Goal: Task Accomplishment & Management: Complete application form

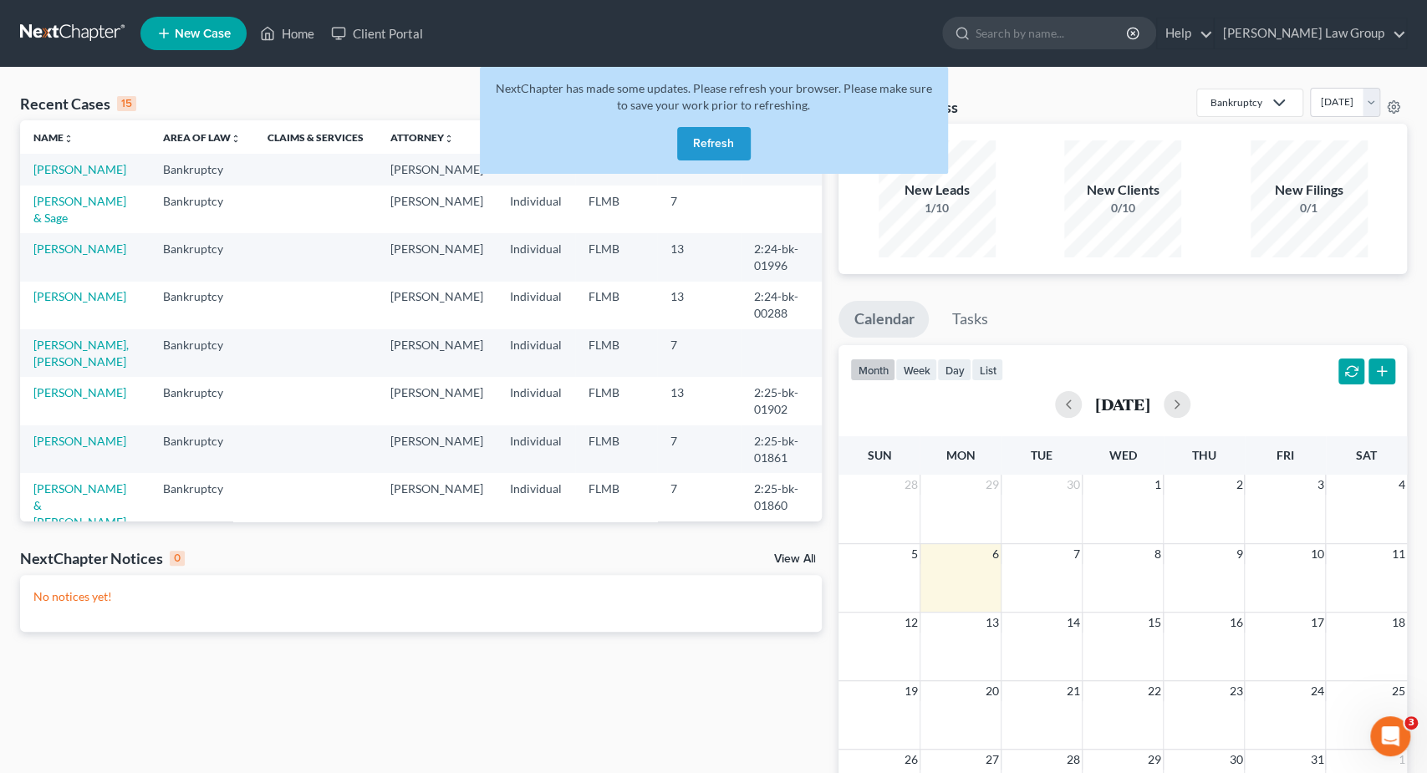
click at [687, 149] on button "Refresh" at bounding box center [714, 143] width 74 height 33
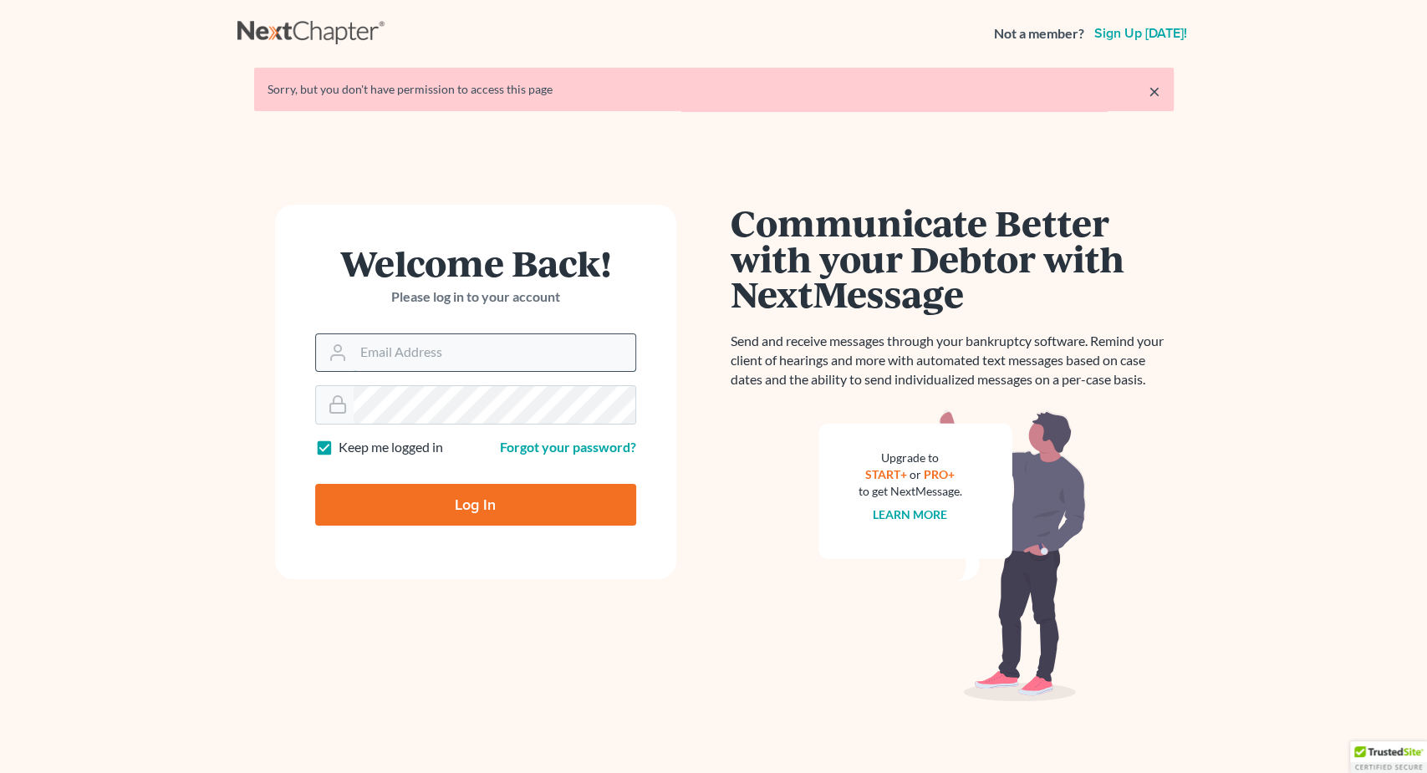
click at [429, 338] on input "Email Address" at bounding box center [495, 352] width 282 height 37
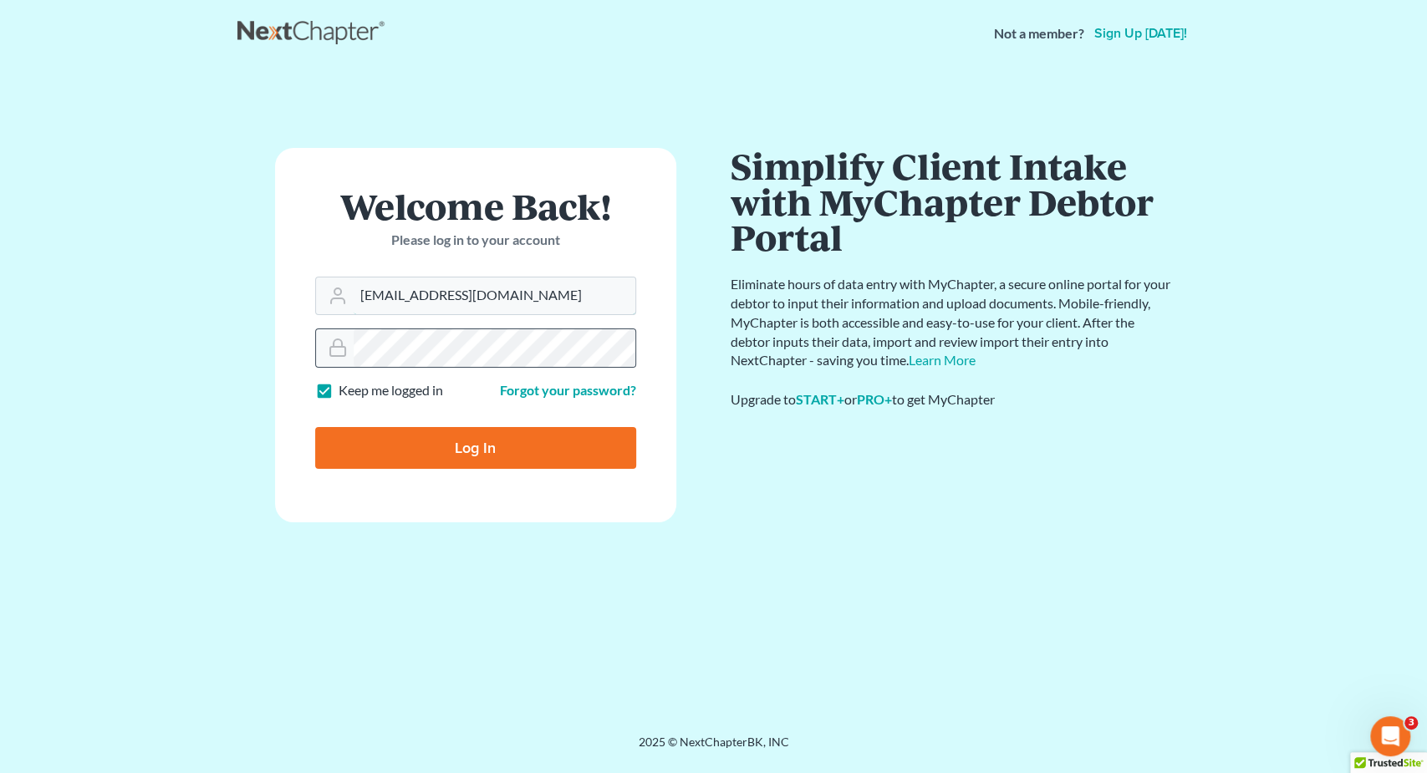
type input "pacer@lynnlawgroup.com"
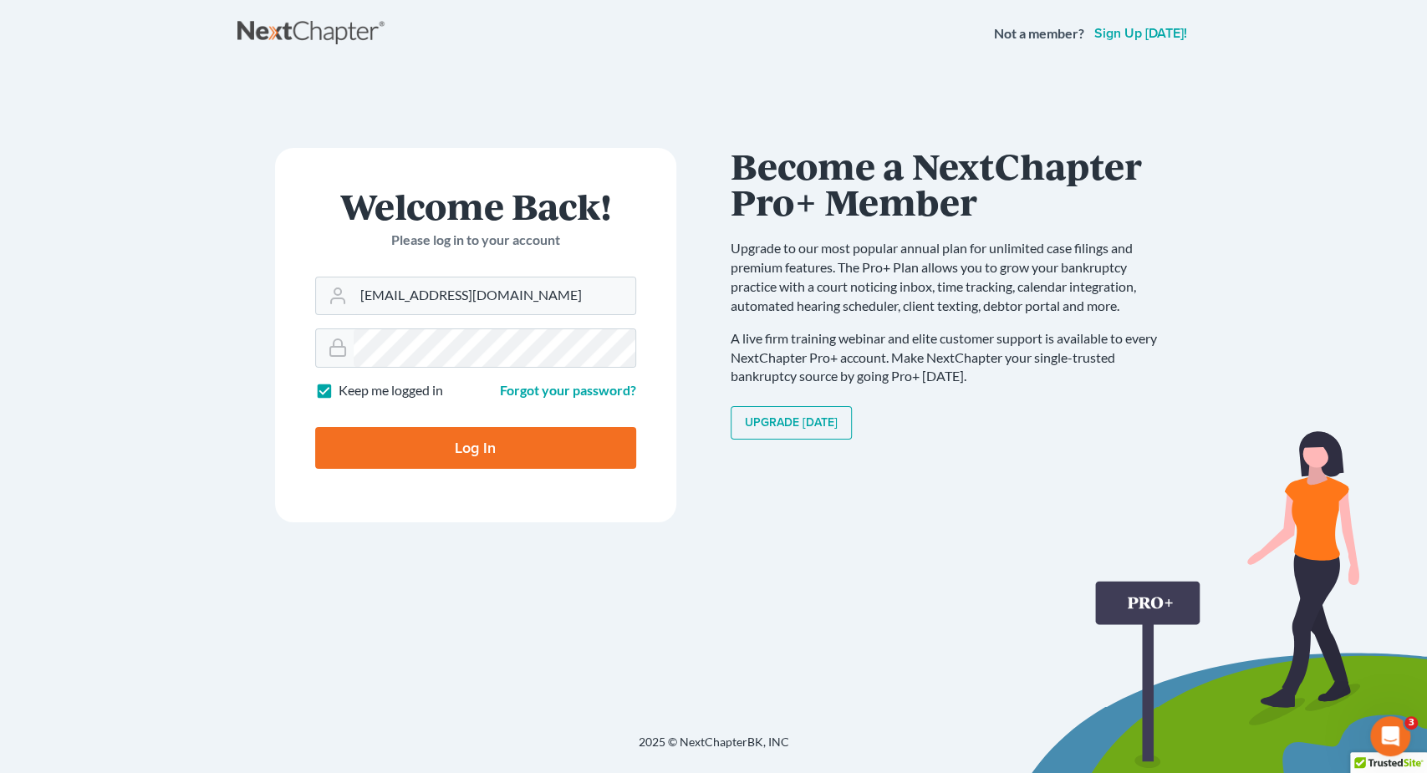
drag, startPoint x: 567, startPoint y: 472, endPoint x: 578, endPoint y: 464, distance: 13.7
click at [572, 474] on form "Welcome Back! Please log in to your account Email Address pacer@lynnlawgroup.co…" at bounding box center [475, 335] width 401 height 375
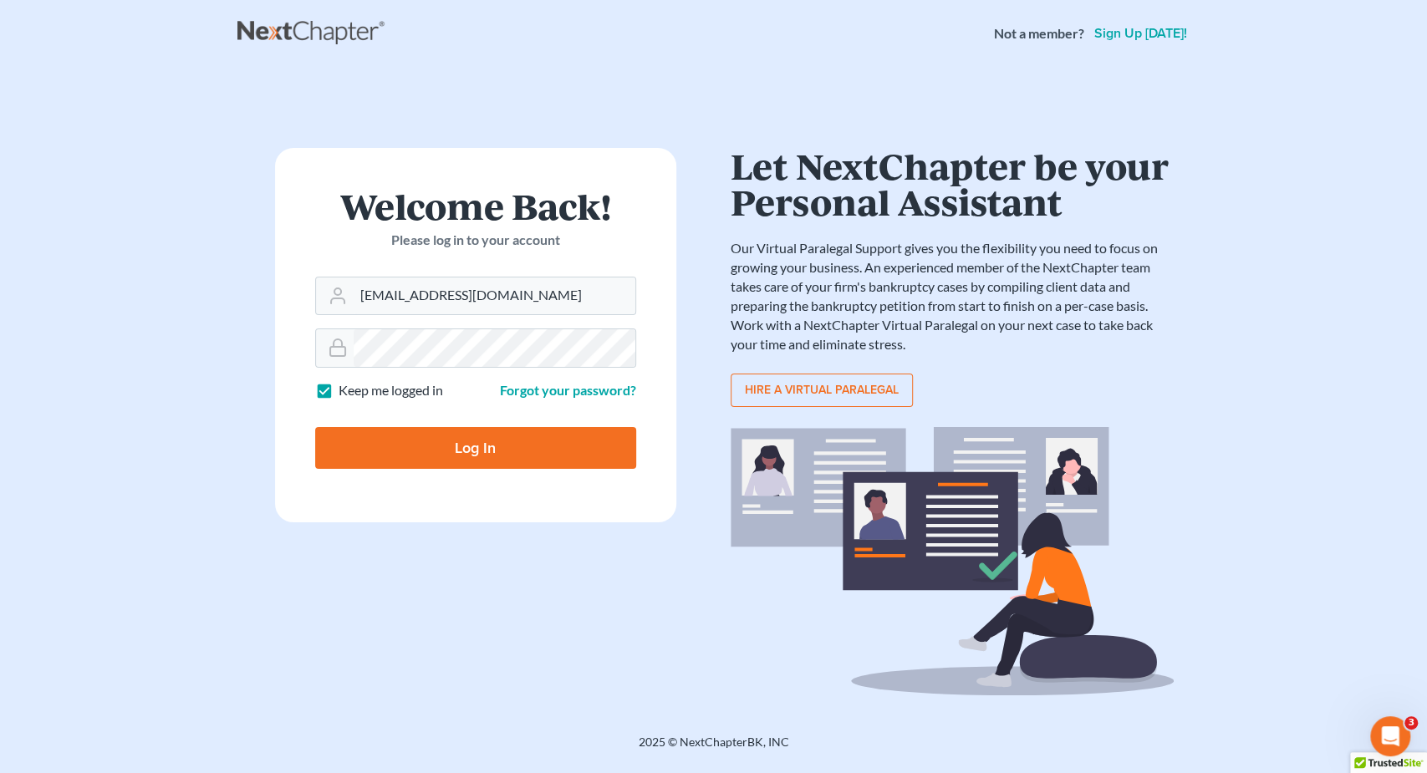
click at [579, 457] on input "Log In" at bounding box center [475, 448] width 321 height 42
type input "Thinking..."
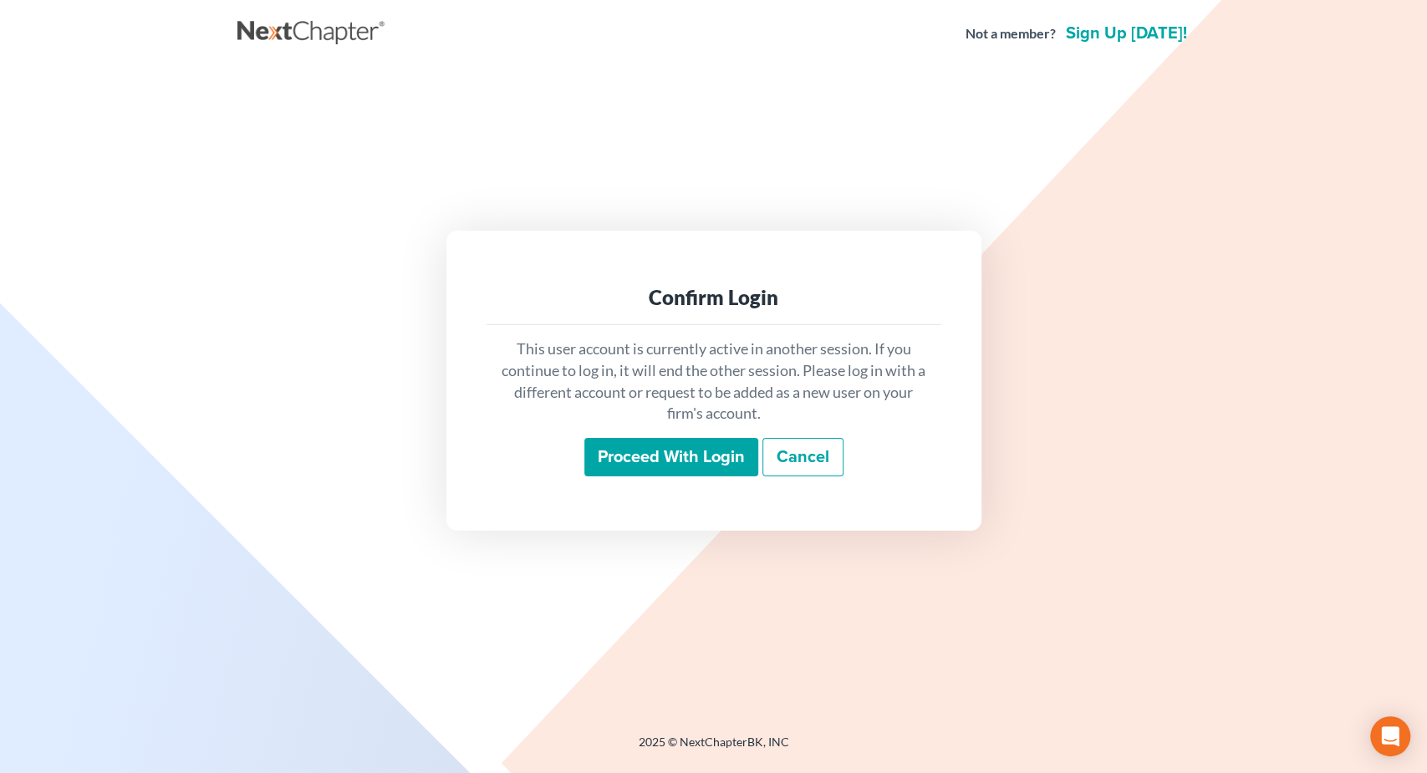
click at [635, 457] on input "Proceed with login" at bounding box center [672, 457] width 174 height 38
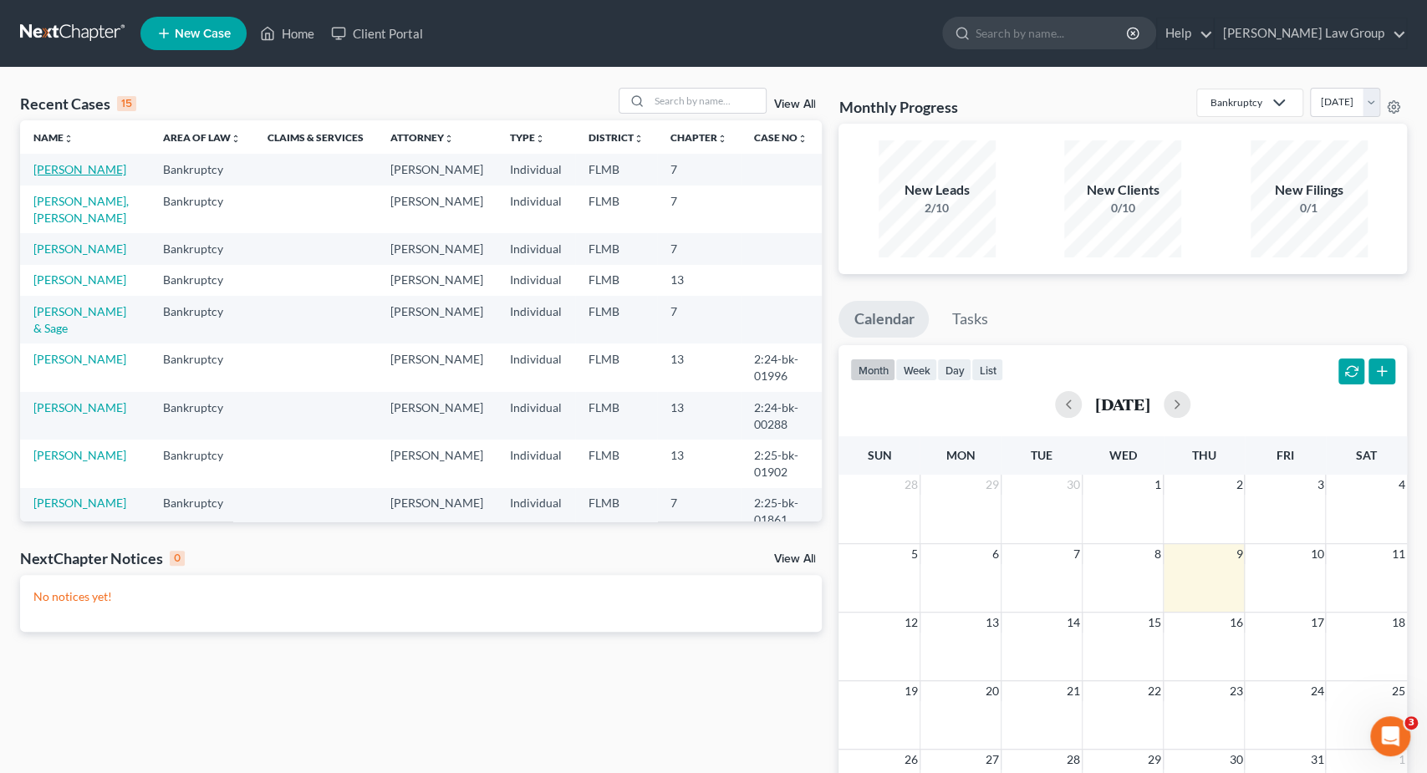
click at [84, 175] on link "Albo, Manuel" at bounding box center [79, 169] width 93 height 14
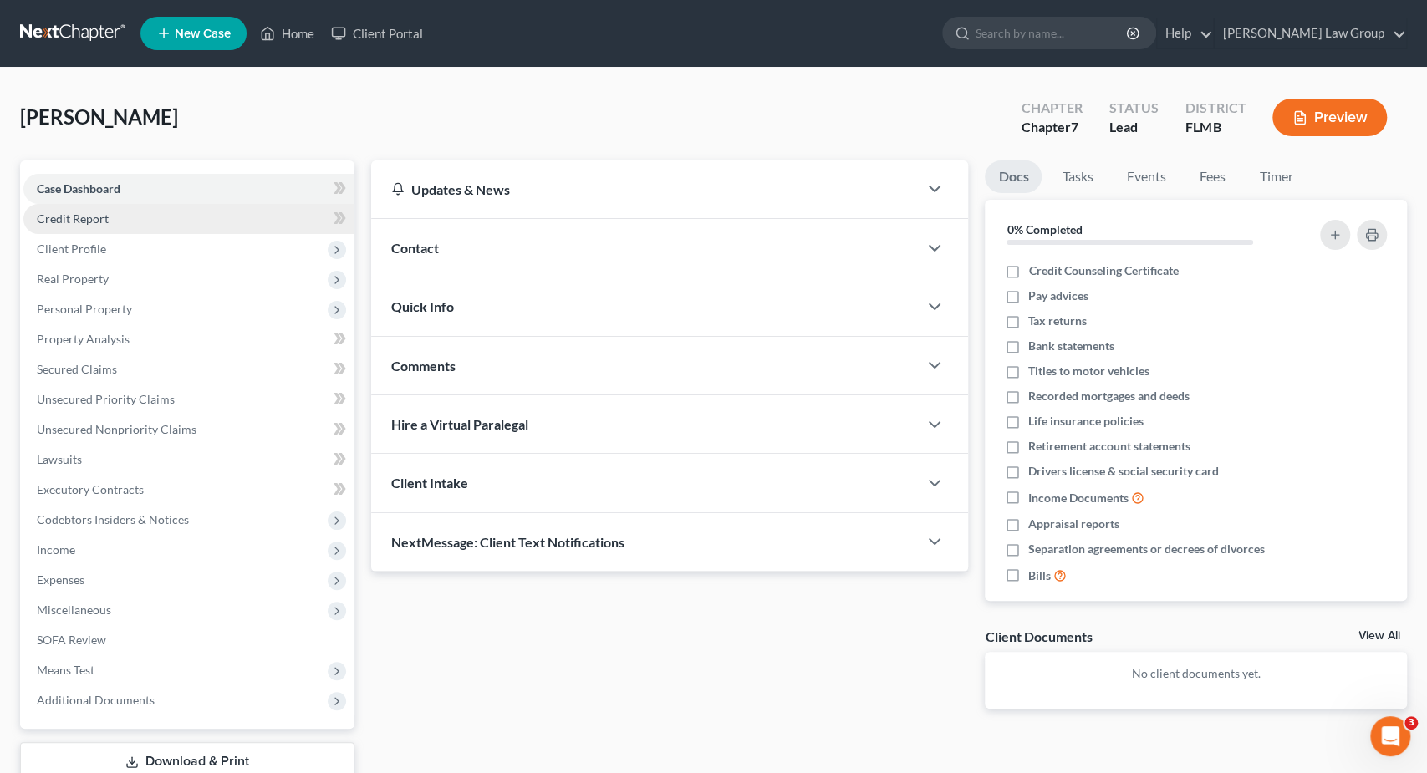
click at [216, 222] on link "Credit Report" at bounding box center [188, 219] width 331 height 30
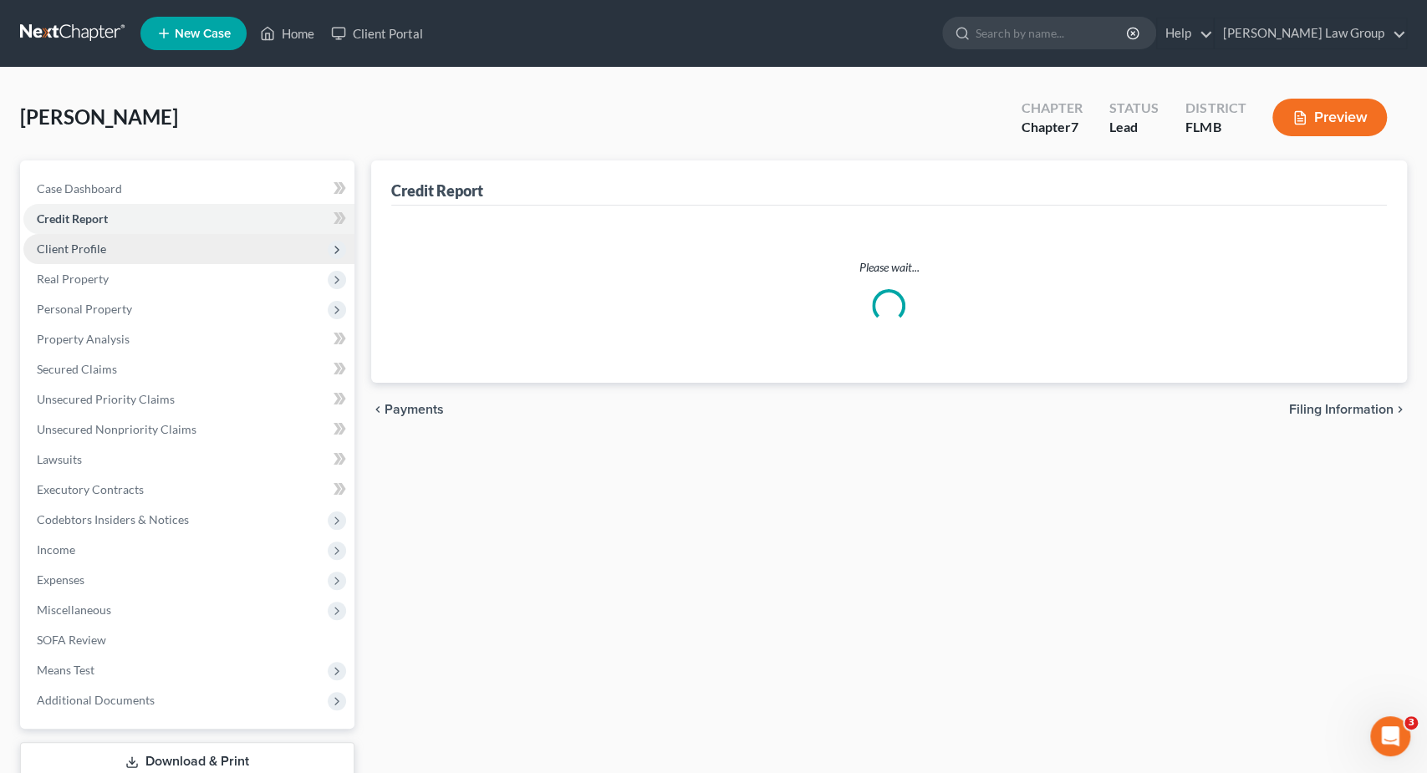
click at [207, 257] on span "Client Profile" at bounding box center [188, 249] width 331 height 30
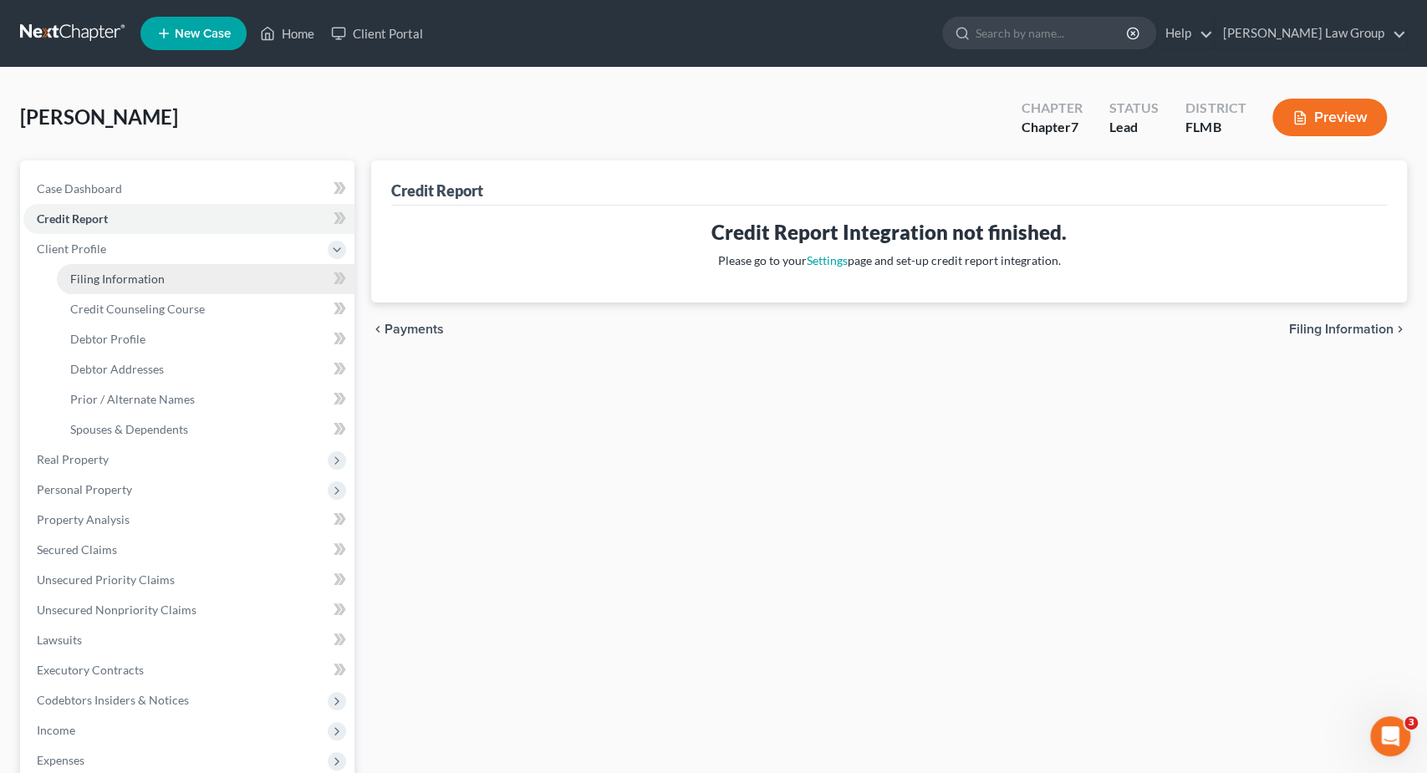
click at [230, 282] on link "Filing Information" at bounding box center [206, 279] width 298 height 30
select select "1"
select select "0"
select select "15"
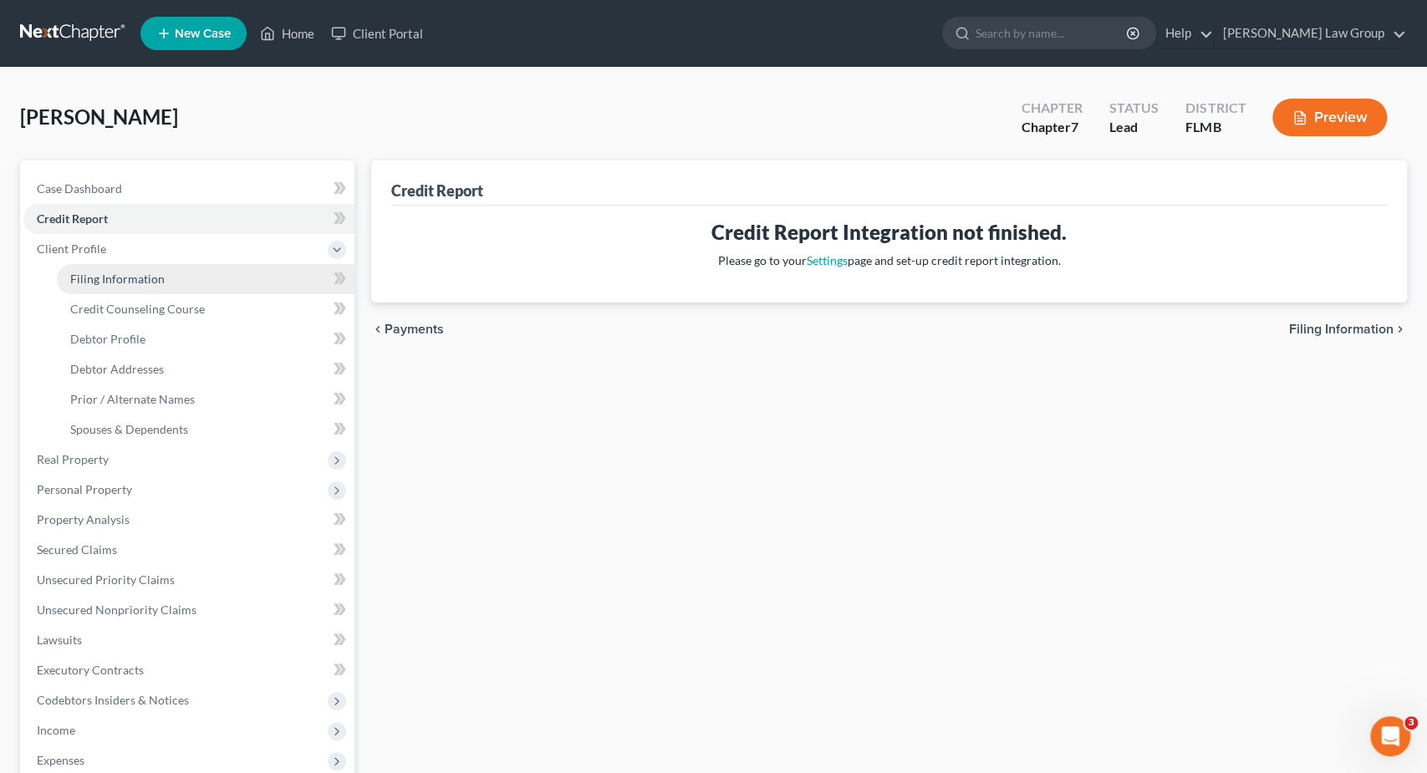
select select "0"
select select "4"
select select "0"
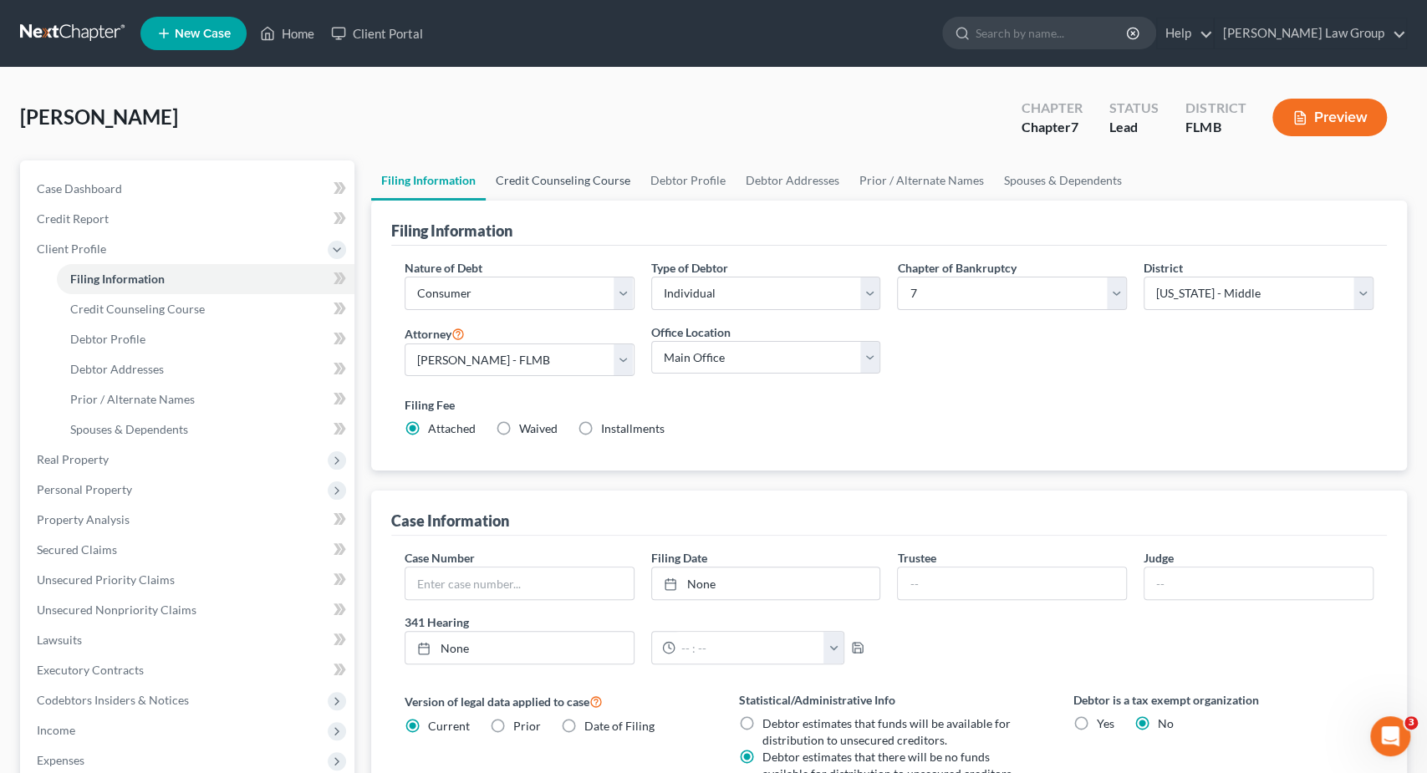
click at [573, 176] on link "Credit Counseling Course" at bounding box center [563, 181] width 155 height 40
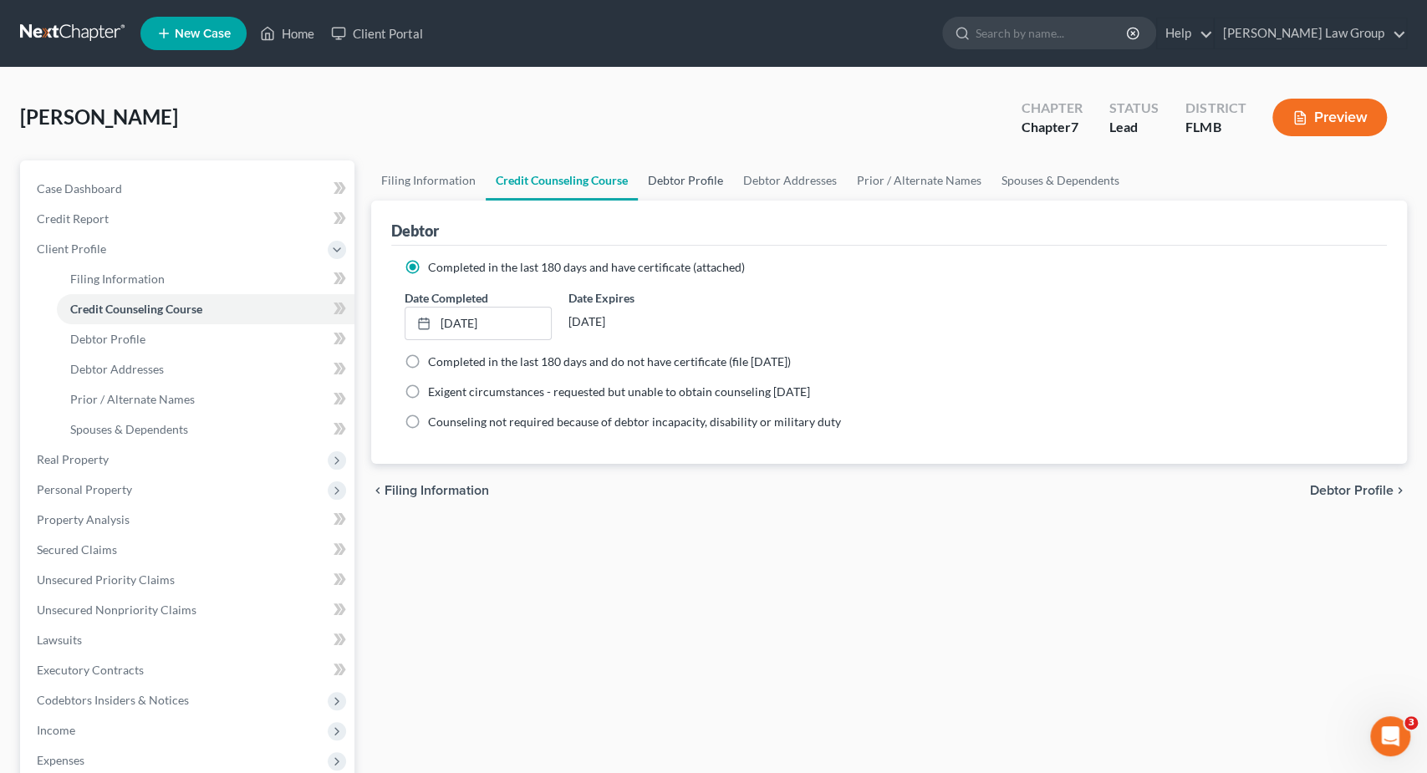
click at [703, 186] on link "Debtor Profile" at bounding box center [685, 181] width 95 height 40
select select "1"
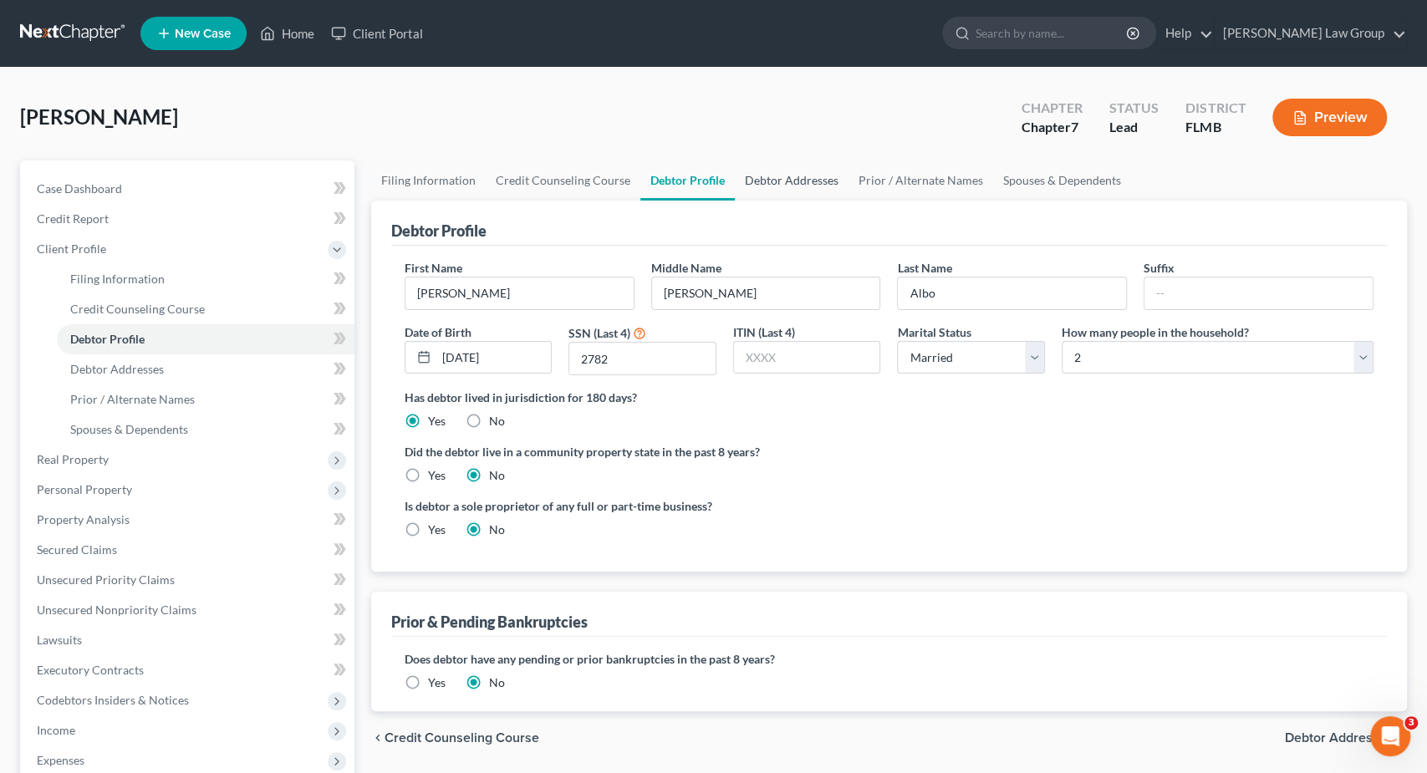
click at [779, 186] on link "Debtor Addresses" at bounding box center [792, 181] width 114 height 40
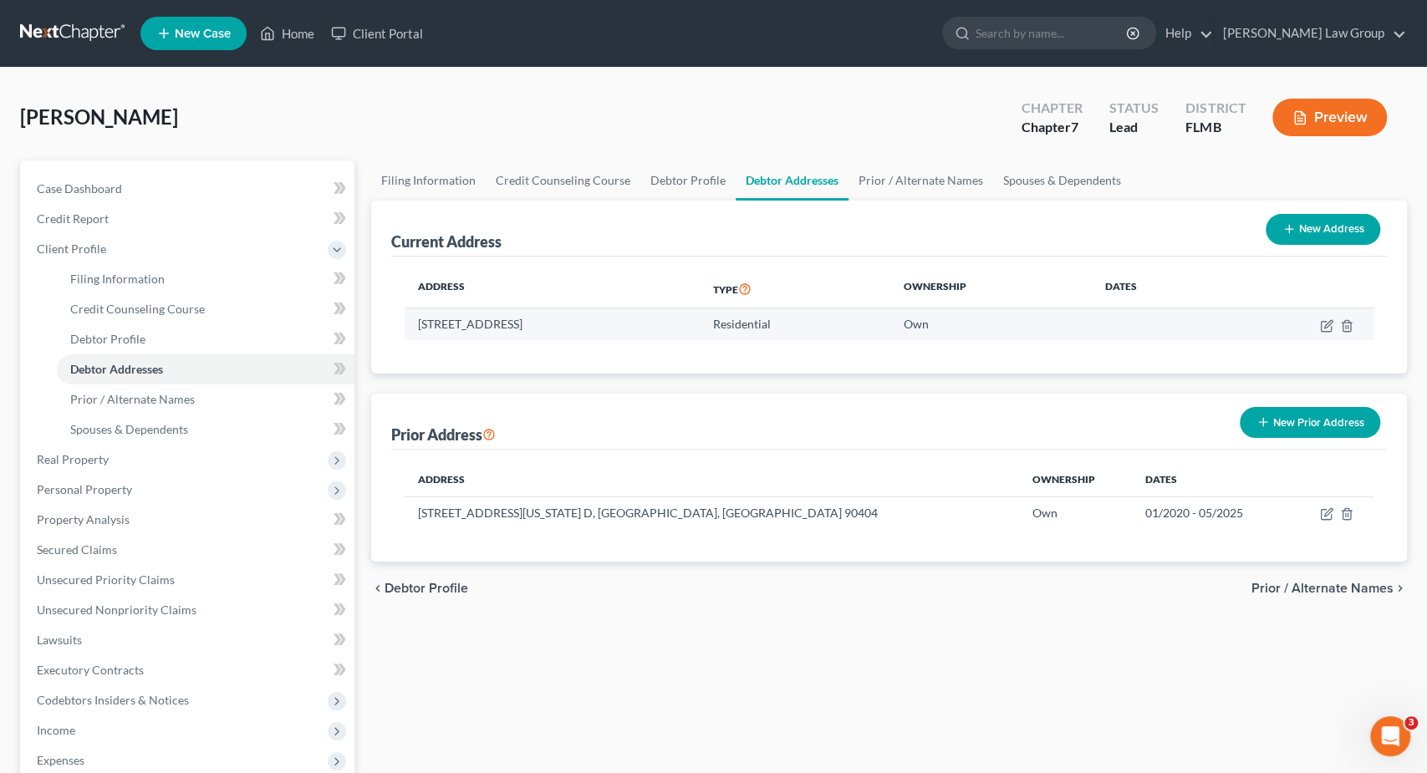
click at [1328, 316] on td at bounding box center [1298, 325] width 151 height 32
click at [1329, 325] on icon "button" at bounding box center [1329, 324] width 8 height 8
select select "9"
select select "0"
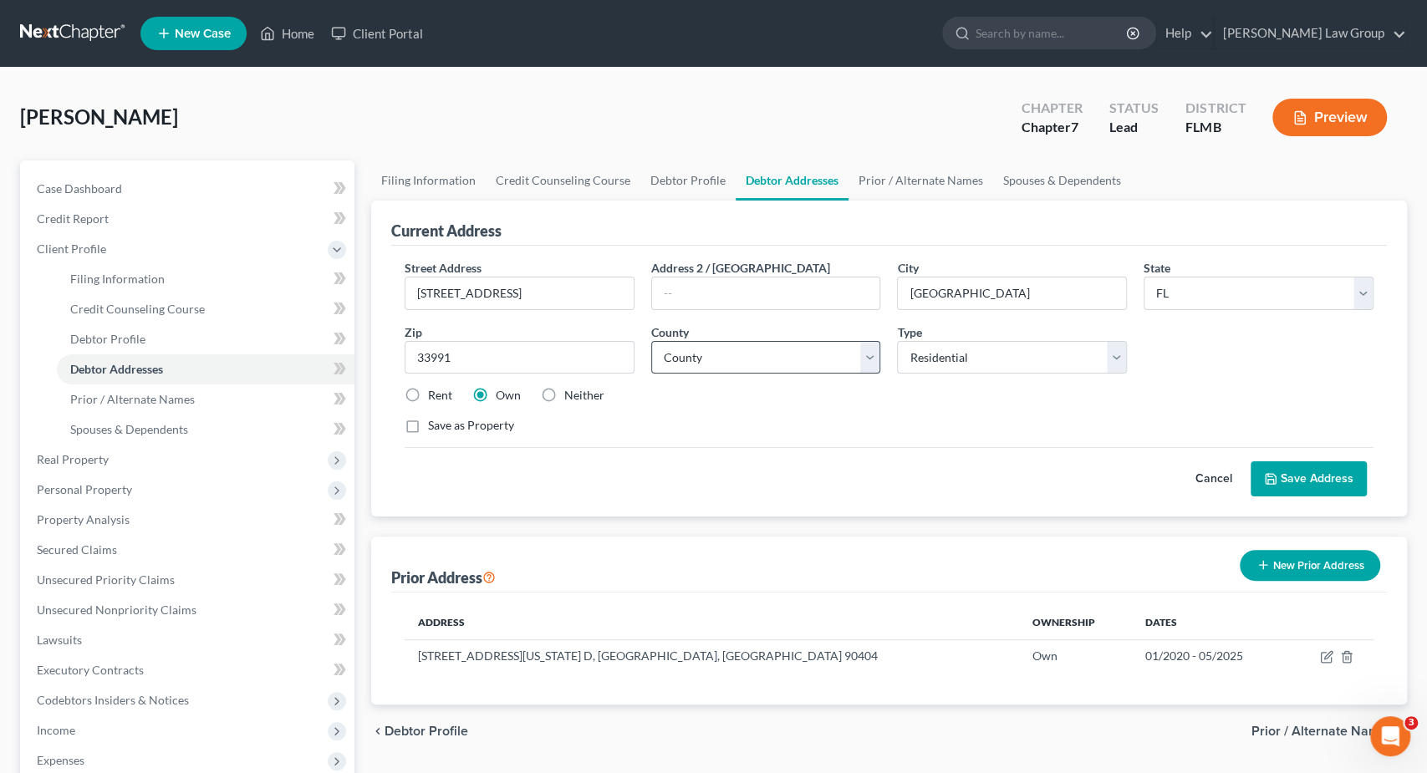
click at [725, 357] on select "County Alachua County Baker County Bay County Bradford County Brevard County Br…" at bounding box center [766, 357] width 230 height 33
click at [733, 352] on select "County Alachua County Baker County Bay County Bradford County Brevard County Br…" at bounding box center [766, 357] width 230 height 33
click at [886, 349] on div "County * County Alachua County Baker County Bay County Bradford County Brevard …" at bounding box center [766, 349] width 247 height 51
click at [876, 353] on select "County Alachua County Baker County Bay County Bradford County Brevard County Br…" at bounding box center [766, 357] width 230 height 33
click at [876, 350] on select "County Alachua County Baker County Bay County Bradford County Brevard County Br…" at bounding box center [766, 357] width 230 height 33
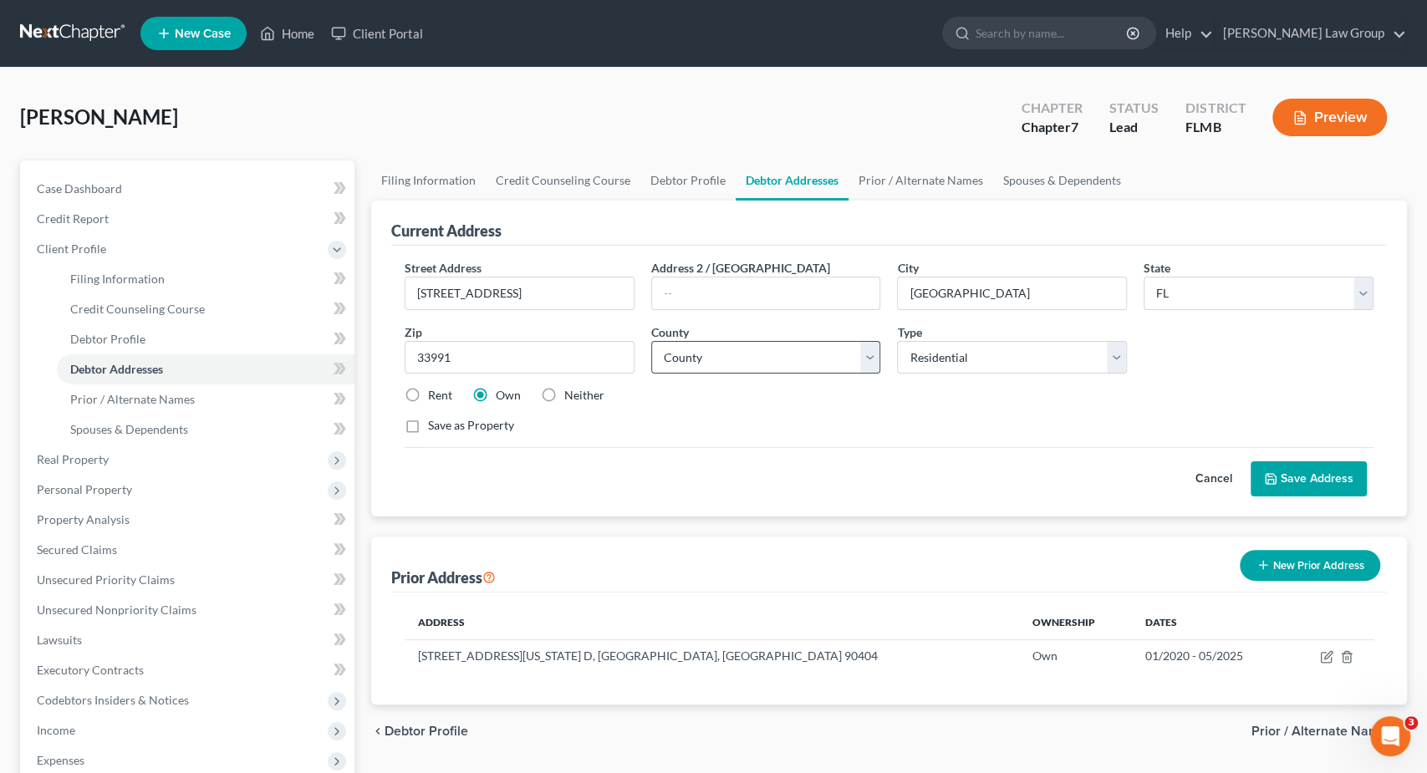
click at [876, 350] on select "County Alachua County Baker County Bay County Bradford County Brevard County Br…" at bounding box center [766, 357] width 230 height 33
click at [875, 350] on select "County Alachua County Baker County Bay County Bradford County Brevard County Br…" at bounding box center [766, 357] width 230 height 33
click at [874, 350] on select "County Alachua County Baker County Bay County Bradford County Brevard County Br…" at bounding box center [766, 357] width 230 height 33
click at [874, 349] on select "County Alachua County Baker County Bay County Bradford County Brevard County Br…" at bounding box center [766, 357] width 230 height 33
click at [518, 355] on input "33991" at bounding box center [520, 357] width 230 height 33
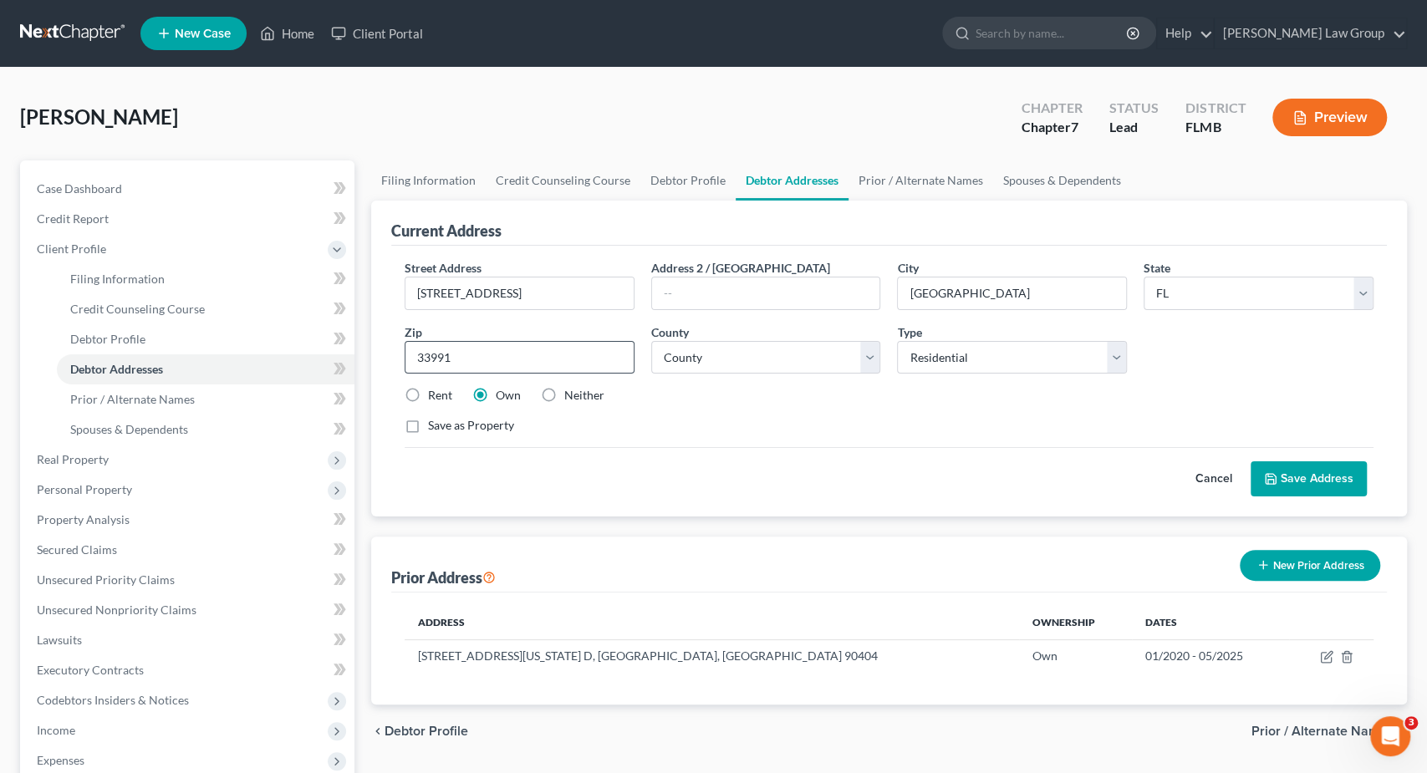
click at [519, 355] on input "33991" at bounding box center [520, 357] width 230 height 33
click at [519, 354] on input "33991" at bounding box center [520, 357] width 230 height 33
drag, startPoint x: 543, startPoint y: 388, endPoint x: 544, endPoint y: 399, distance: 10.9
click at [564, 397] on label "Neither" at bounding box center [584, 395] width 40 height 17
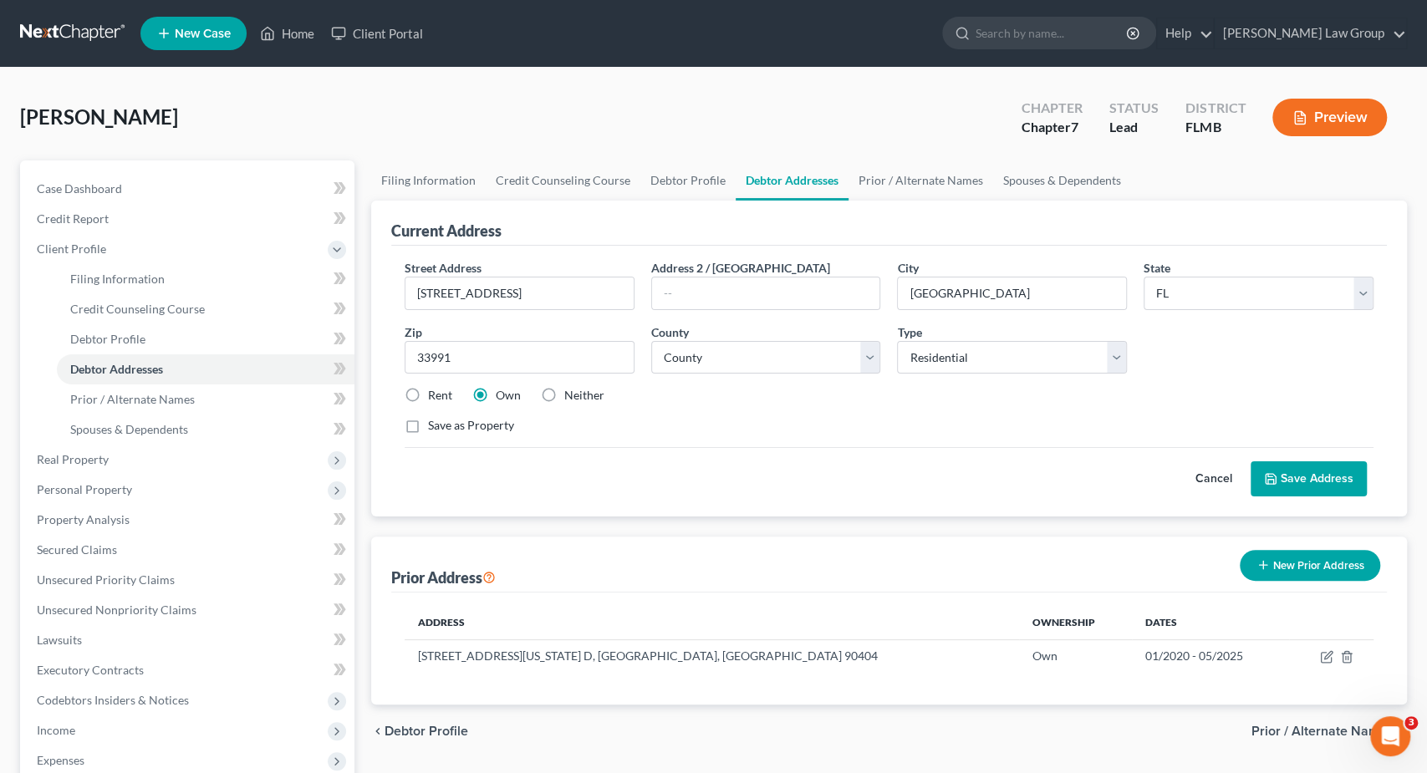
click at [571, 397] on input "Neither" at bounding box center [576, 392] width 11 height 11
radio input "true"
click at [496, 394] on label "Own" at bounding box center [508, 395] width 25 height 17
click at [503, 394] on input "Own" at bounding box center [508, 392] width 11 height 11
radio input "true"
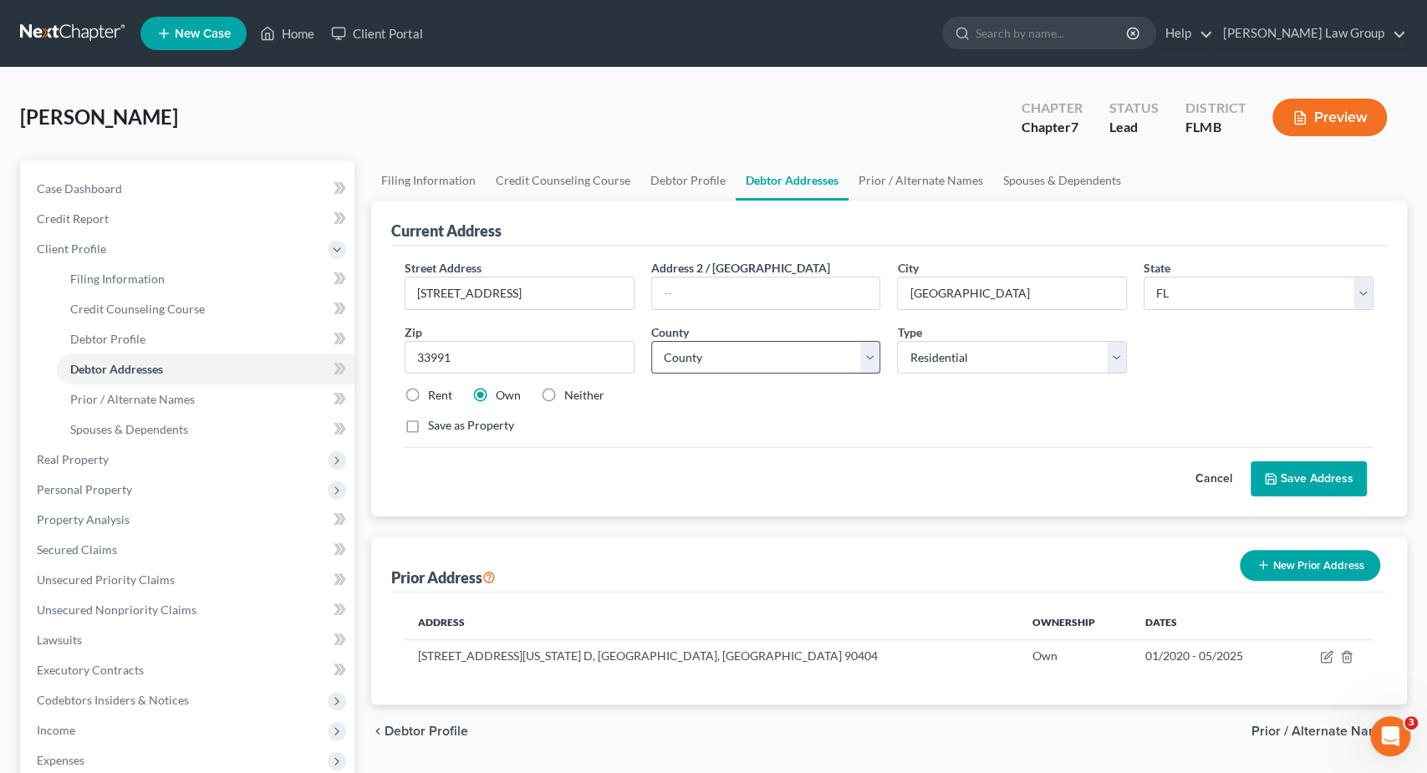
click at [721, 370] on div "Street Address * 1210 SW 11th Street Address 2 / PO Box City * Cape Coral State…" at bounding box center [889, 353] width 986 height 189
click at [725, 360] on select "County Alachua County Baker County Bay County Bradford County Brevard County Br…" at bounding box center [766, 357] width 230 height 33
click at [542, 291] on input "1210 SW 11th Street" at bounding box center [520, 294] width 228 height 32
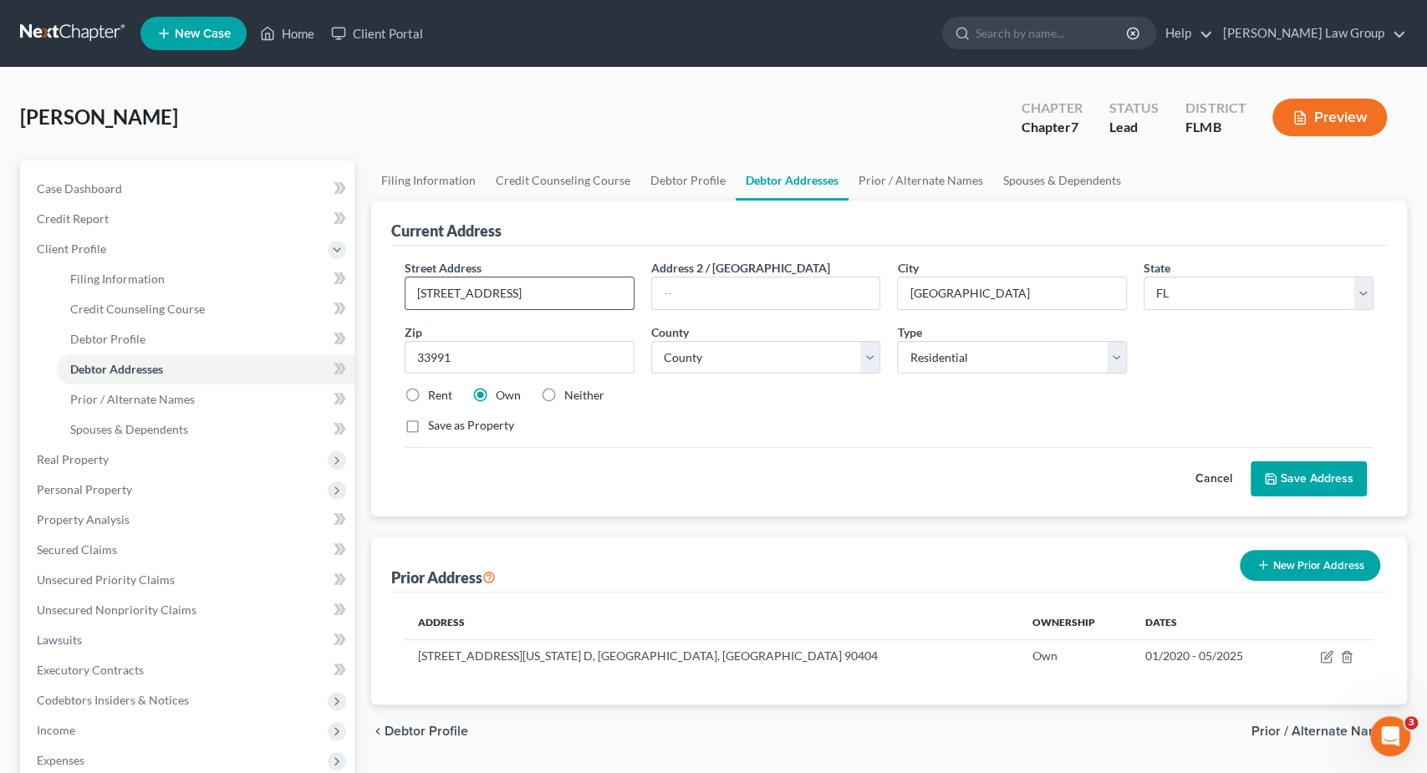
click at [576, 287] on input "1210 SW 11th Street" at bounding box center [520, 294] width 228 height 32
click at [698, 180] on link "Debtor Profile" at bounding box center [688, 181] width 95 height 40
select select "1"
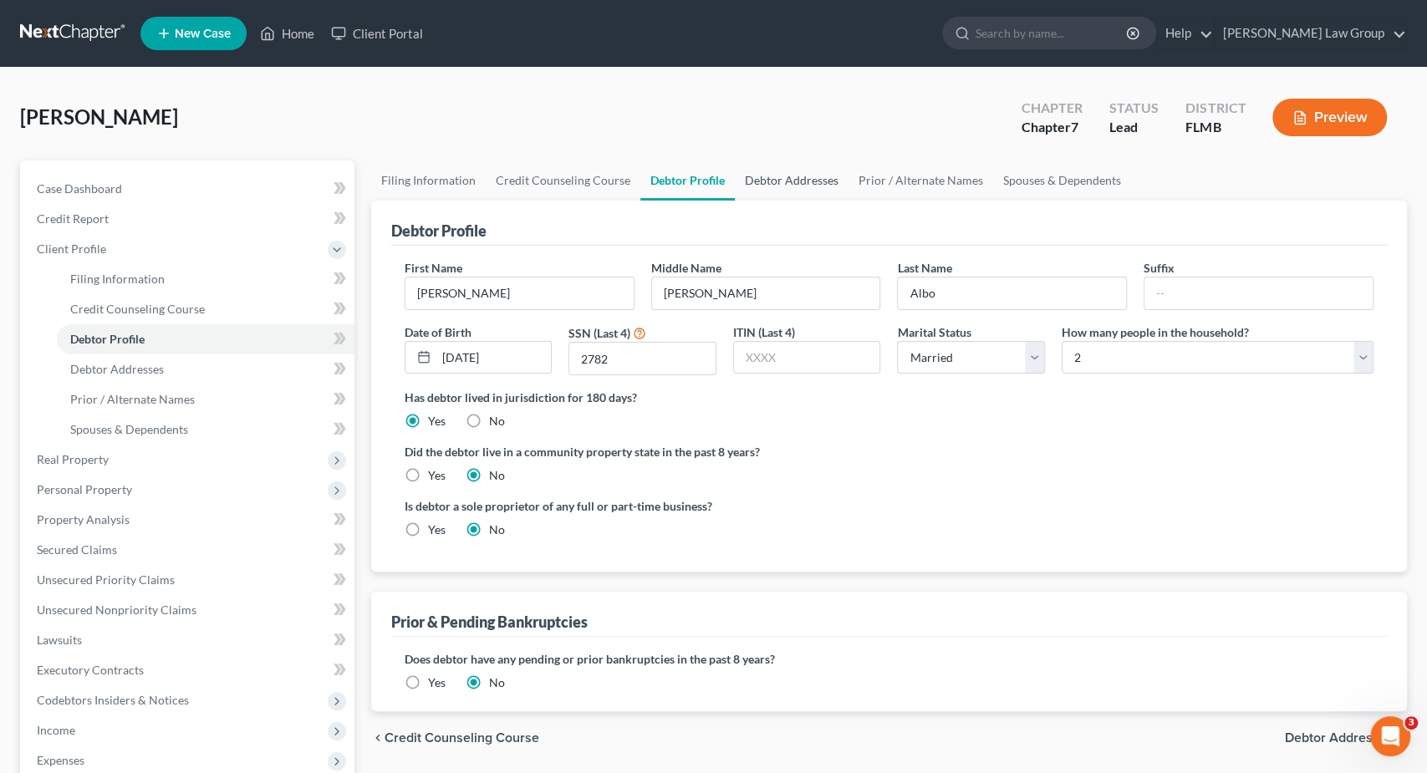
click at [750, 178] on link "Debtor Addresses" at bounding box center [792, 181] width 114 height 40
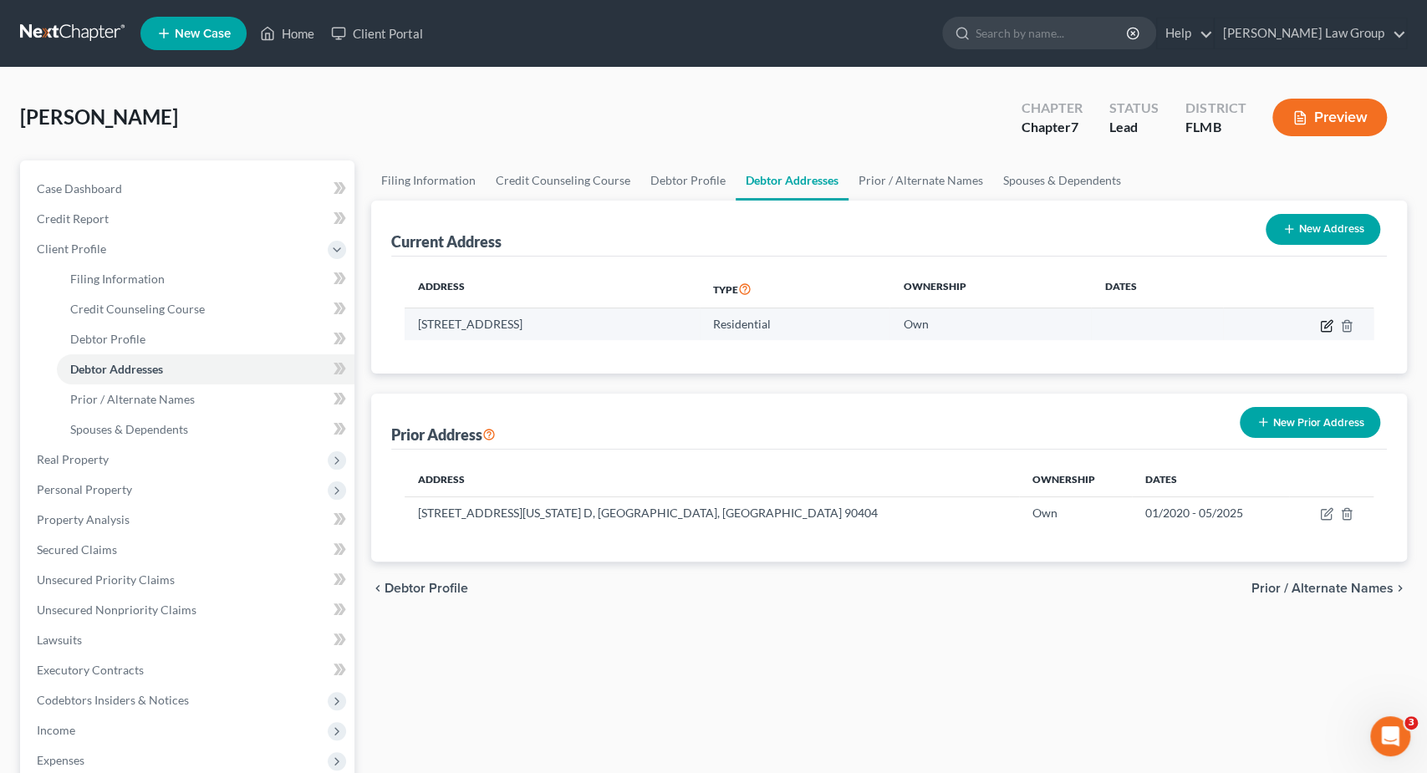
click at [1333, 323] on td at bounding box center [1298, 325] width 151 height 32
click at [1325, 324] on icon "button" at bounding box center [1329, 324] width 8 height 8
select select "9"
select select "32"
select select "0"
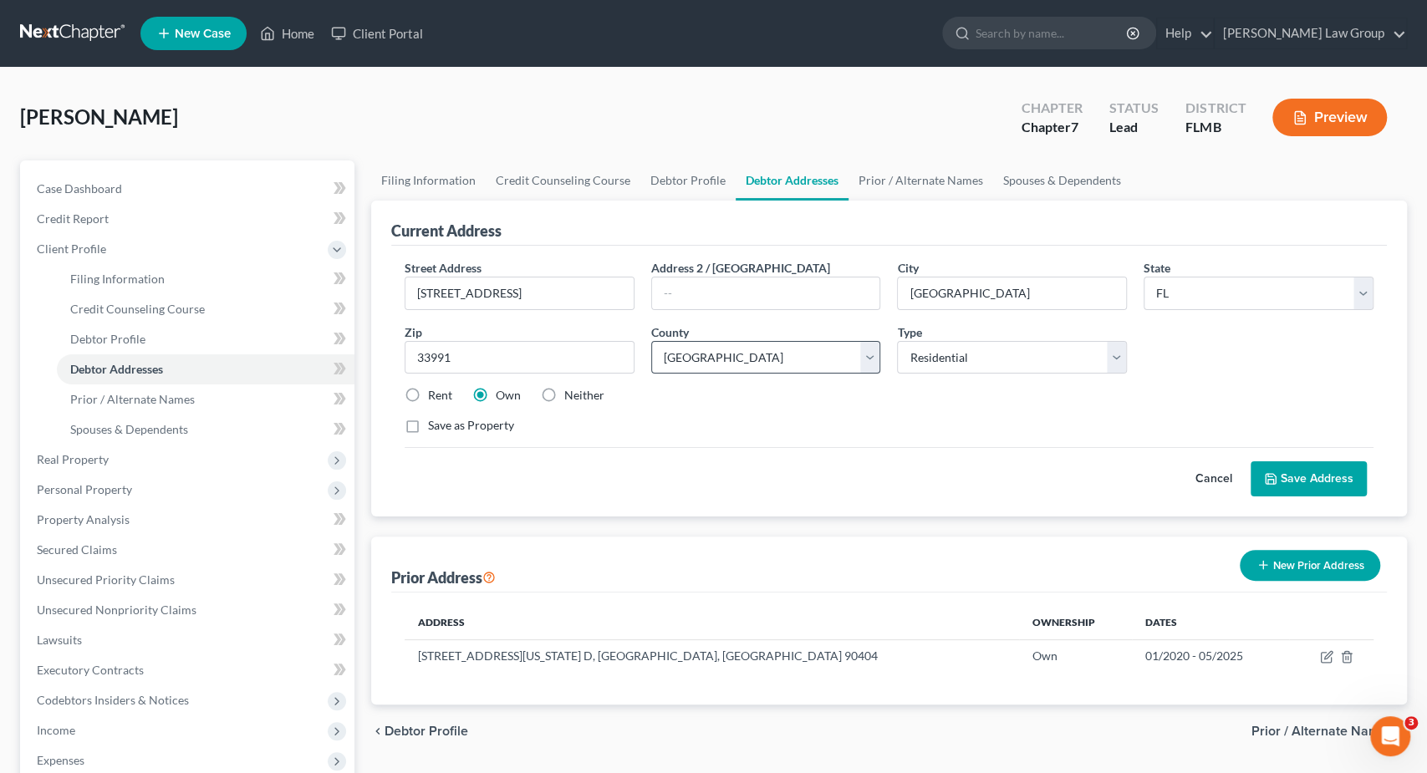
click at [773, 342] on select "County Alachua County Baker County Bay County Bradford County Brevard County Br…" at bounding box center [766, 357] width 230 height 33
click at [779, 357] on select "County Alachua County Baker County Bay County Bradford County Brevard County Br…" at bounding box center [766, 357] width 230 height 33
drag, startPoint x: 779, startPoint y: 350, endPoint x: 615, endPoint y: 309, distance: 169.1
click at [730, 347] on select "County Alachua County Baker County Bay County Bradford County Brevard County Br…" at bounding box center [766, 357] width 230 height 33
click at [530, 295] on input "1210 SW 11th Street" at bounding box center [520, 294] width 228 height 32
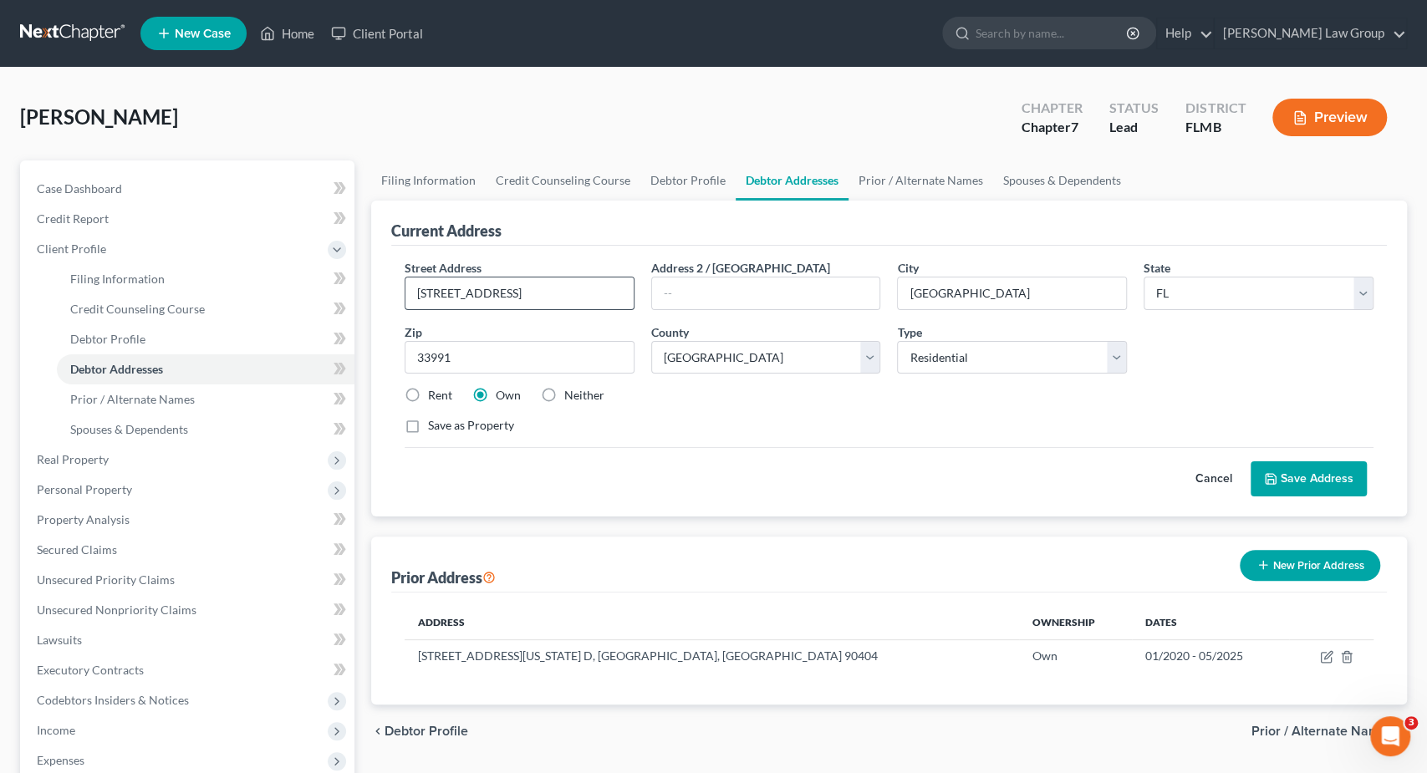
type input "1210 SW 11th Streetr"
drag, startPoint x: 865, startPoint y: 370, endPoint x: 859, endPoint y: 362, distance: 10.7
click at [860, 367] on select "County Alachua County Baker County Bay County Bradford County Brevard County Br…" at bounding box center [766, 357] width 230 height 33
drag, startPoint x: 859, startPoint y: 362, endPoint x: 869, endPoint y: 361, distance: 10.1
click at [860, 362] on select "County Alachua County Baker County Bay County Bradford County Brevard County Br…" at bounding box center [766, 357] width 230 height 33
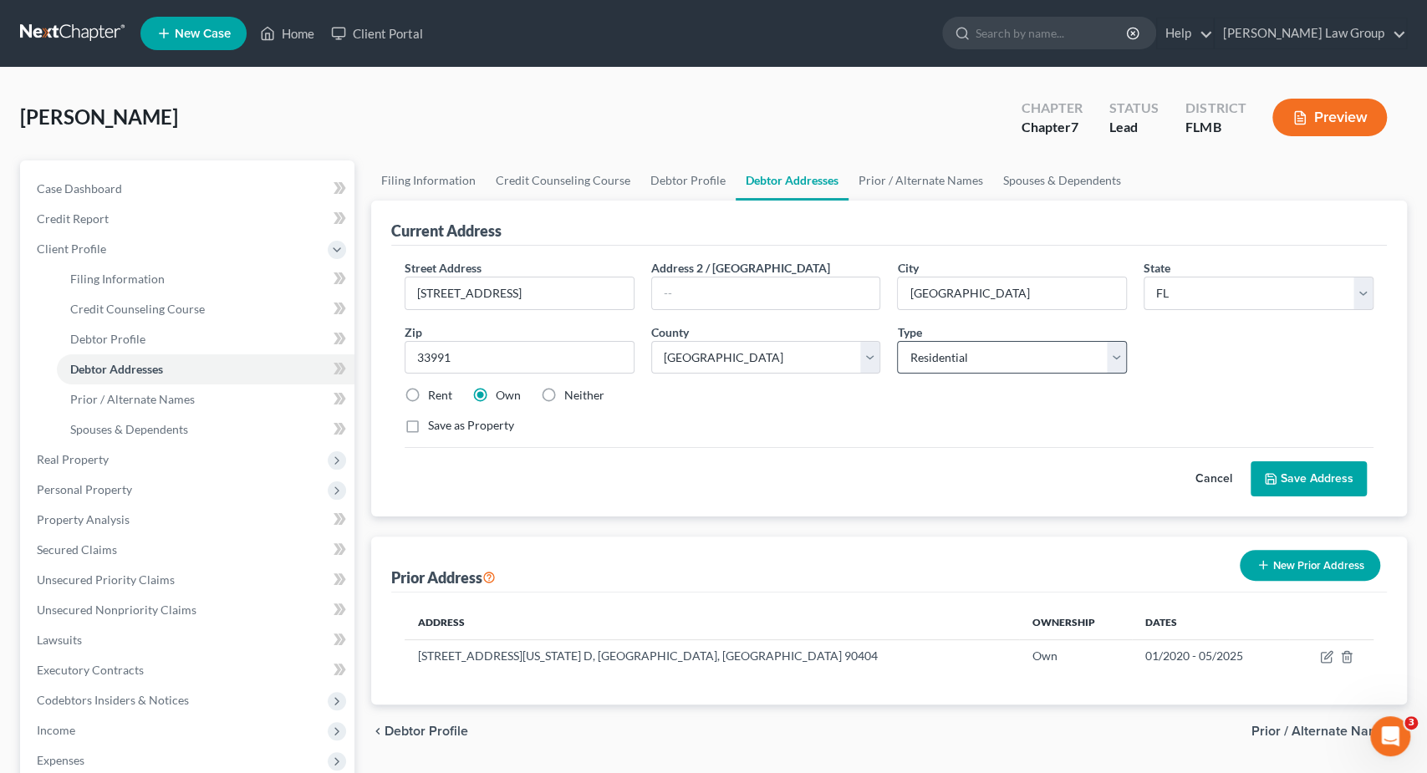
click at [972, 345] on select "Select Residential Mailing Rental Business" at bounding box center [1012, 357] width 230 height 33
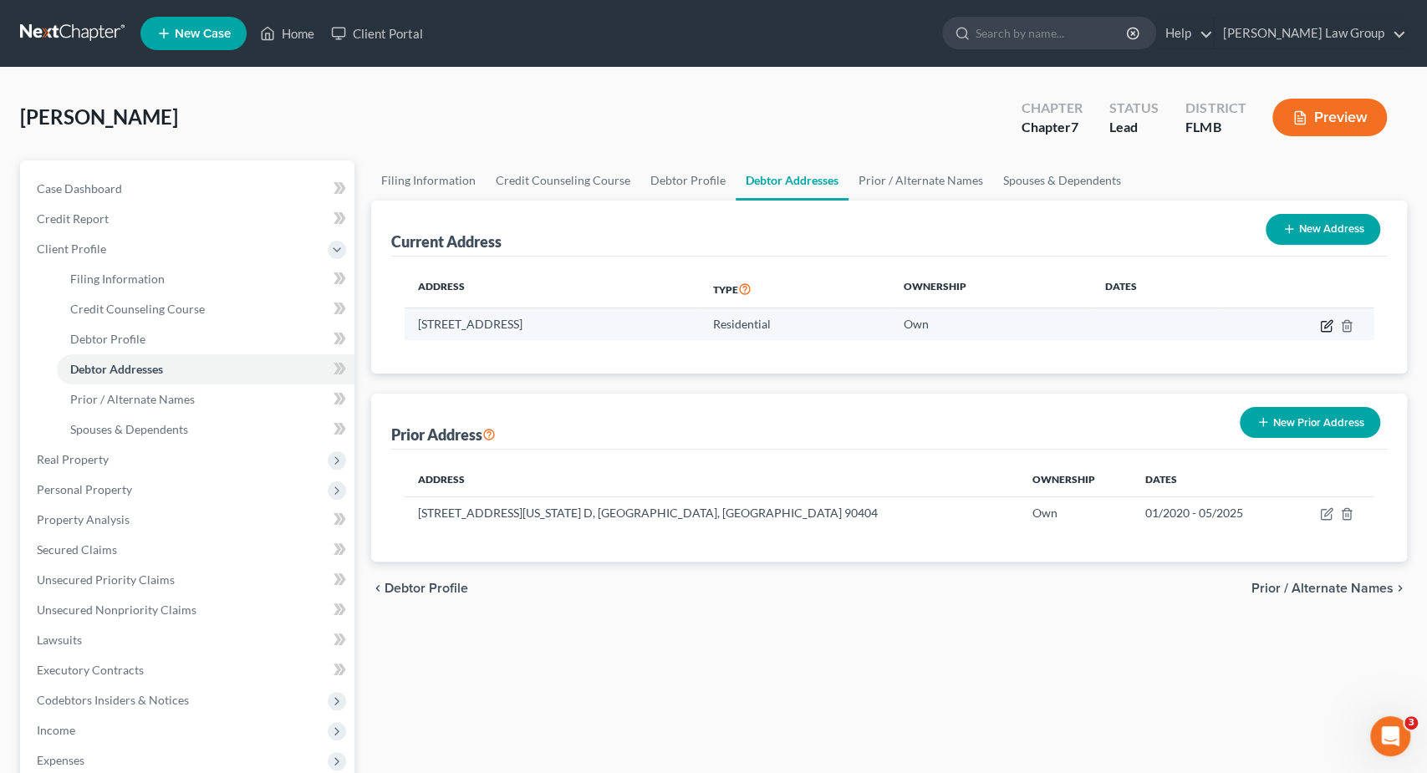
click at [1330, 327] on icon "button" at bounding box center [1326, 325] width 13 height 13
select select "9"
select select "0"
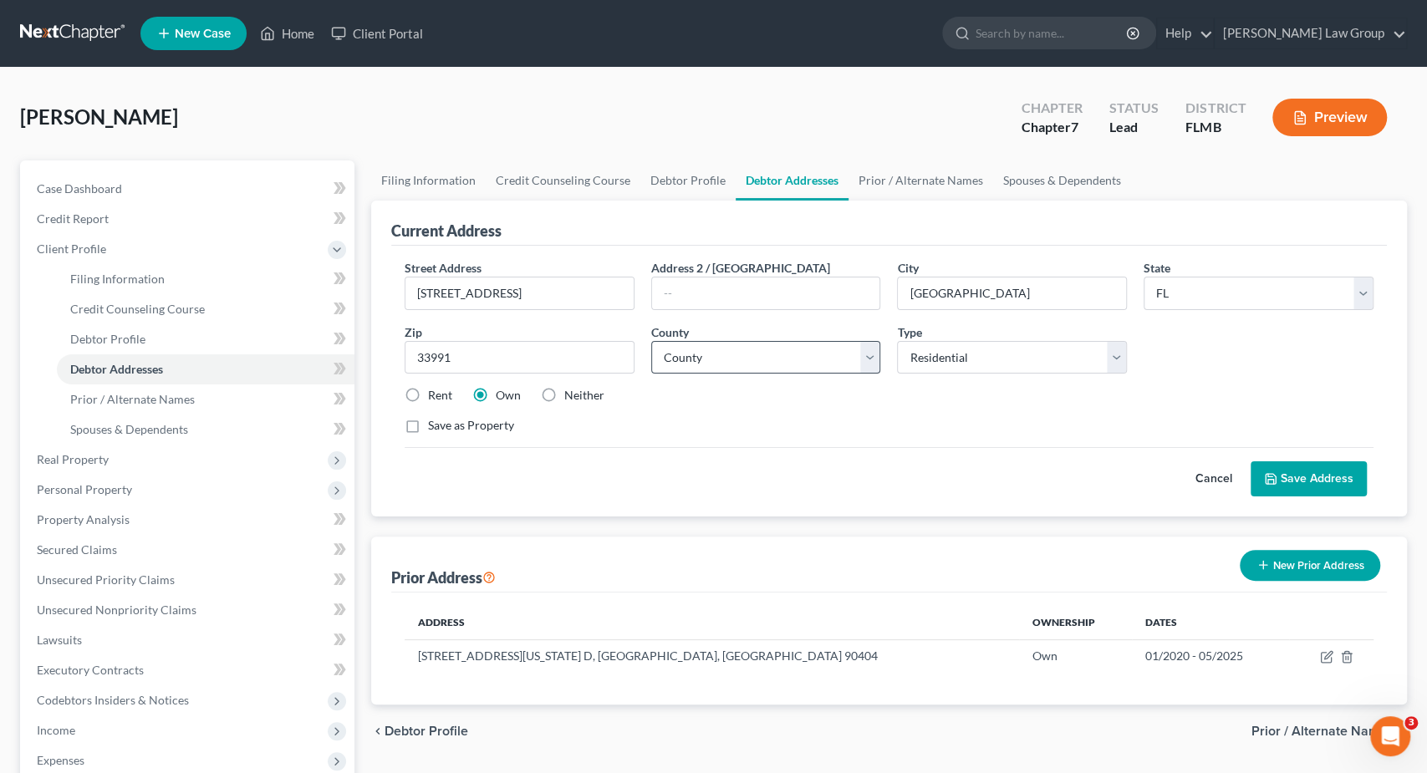
click at [702, 360] on select "County Alachua County Baker County Bay County Bradford County Brevard County Br…" at bounding box center [766, 357] width 230 height 33
click at [738, 363] on select "County Alachua County Baker County Bay County Bradford County Brevard County Br…" at bounding box center [766, 357] width 230 height 33
click at [745, 360] on select "County Alachua County Baker County Bay County Bradford County Brevard County Br…" at bounding box center [766, 357] width 230 height 33
click at [745, 359] on select "County Alachua County Baker County Bay County Bradford County Brevard County Br…" at bounding box center [766, 357] width 230 height 33
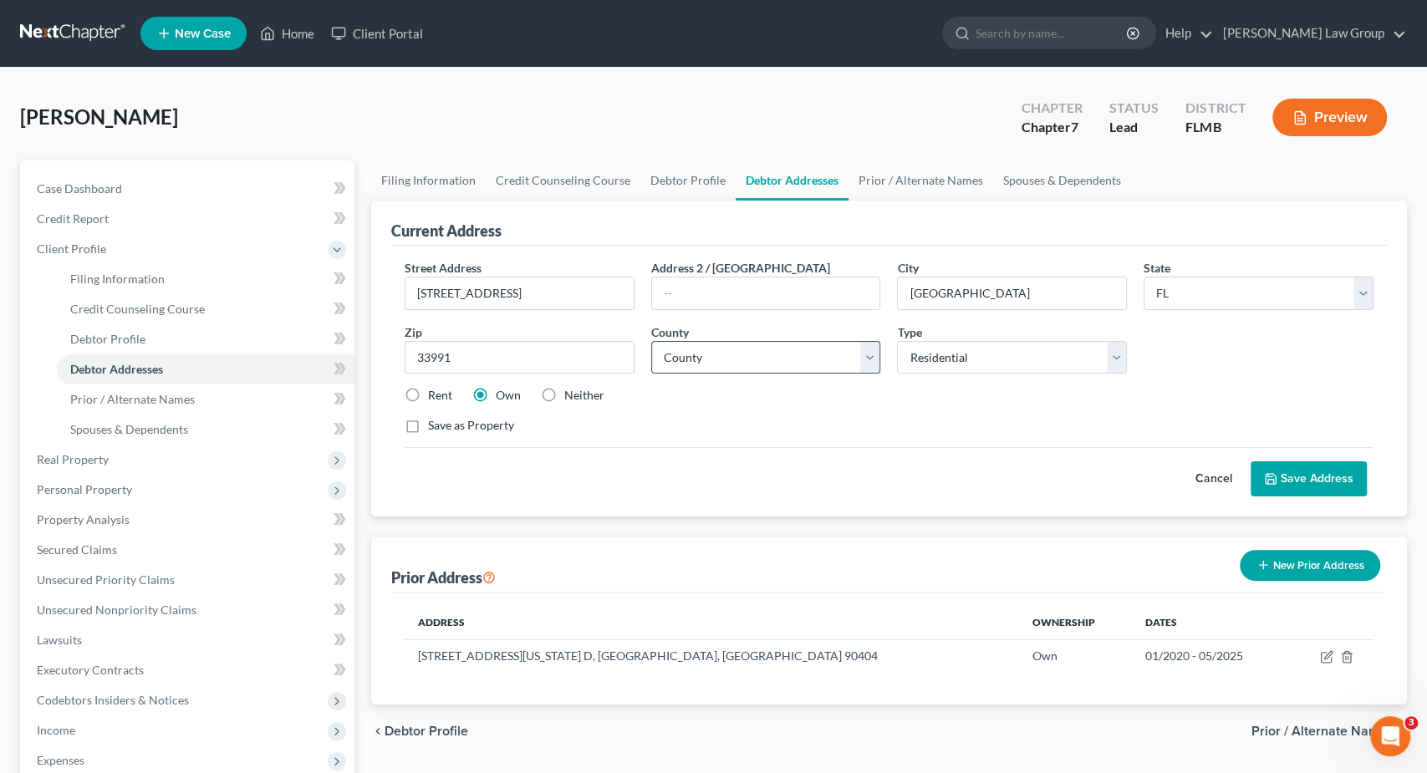
drag, startPoint x: 745, startPoint y: 359, endPoint x: 800, endPoint y: 364, distance: 55.4
click at [748, 365] on select "County Alachua County Baker County Bay County Bradford County Brevard County Br…" at bounding box center [766, 357] width 230 height 33
drag, startPoint x: 920, startPoint y: 331, endPoint x: 906, endPoint y: 334, distance: 13.6
click at [920, 330] on label "Type" at bounding box center [909, 333] width 24 height 18
click at [867, 349] on select "County Alachua County Baker County Bay County Bradford County Brevard County Br…" at bounding box center [766, 357] width 230 height 33
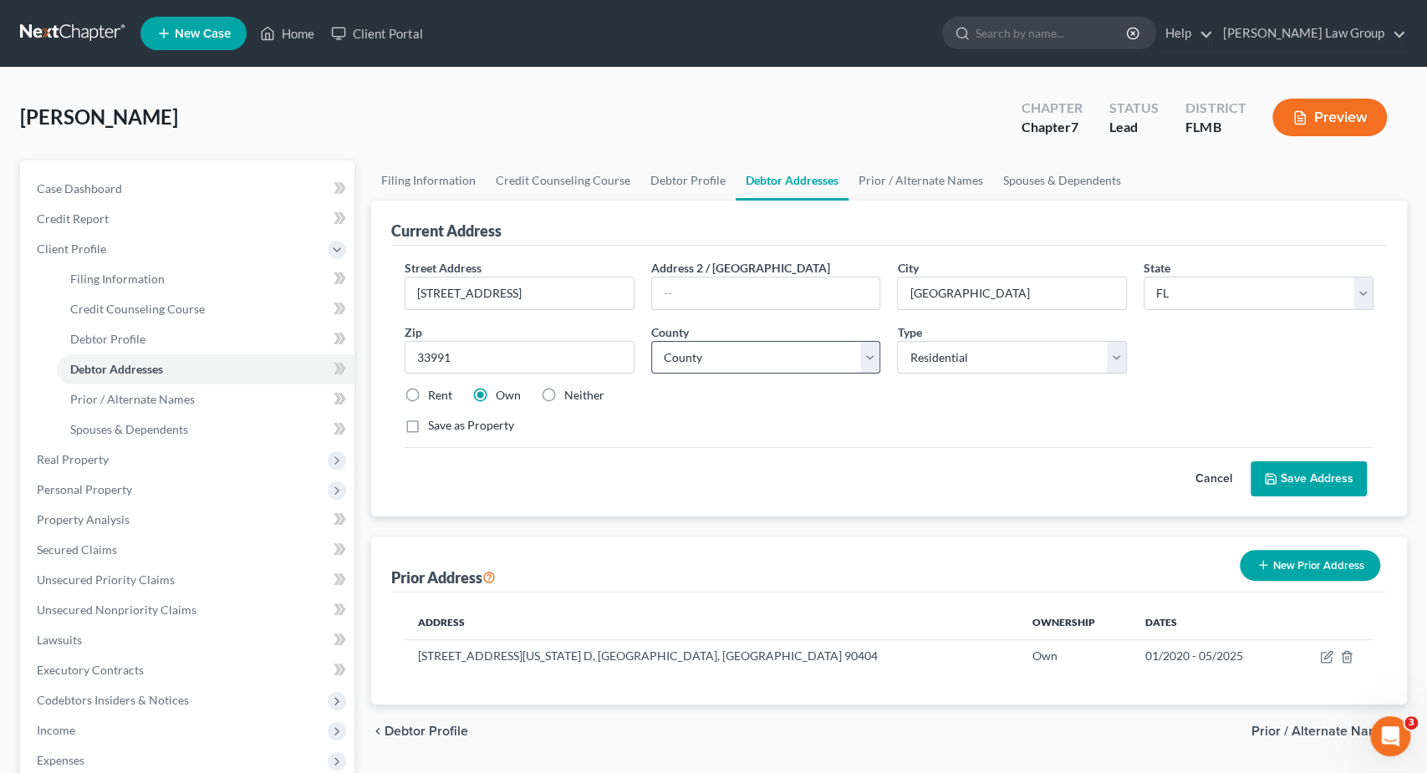
click at [867, 349] on select "County Alachua County Baker County Bay County Bradford County Brevard County Br…" at bounding box center [766, 357] width 230 height 33
click at [1378, 34] on link "Lynn Law Group" at bounding box center [1310, 33] width 191 height 30
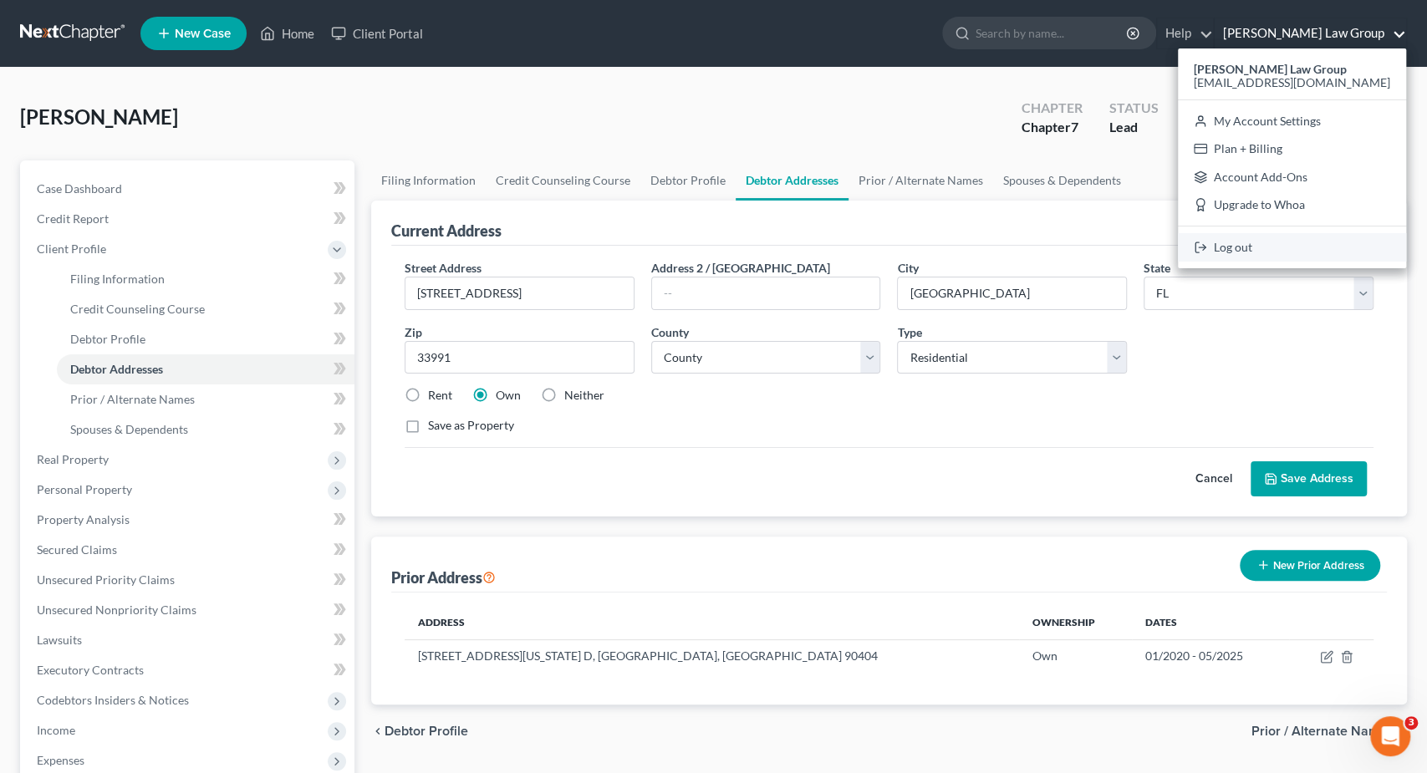
click at [1279, 248] on link "Log out" at bounding box center [1292, 247] width 228 height 28
